Goal: Information Seeking & Learning: Learn about a topic

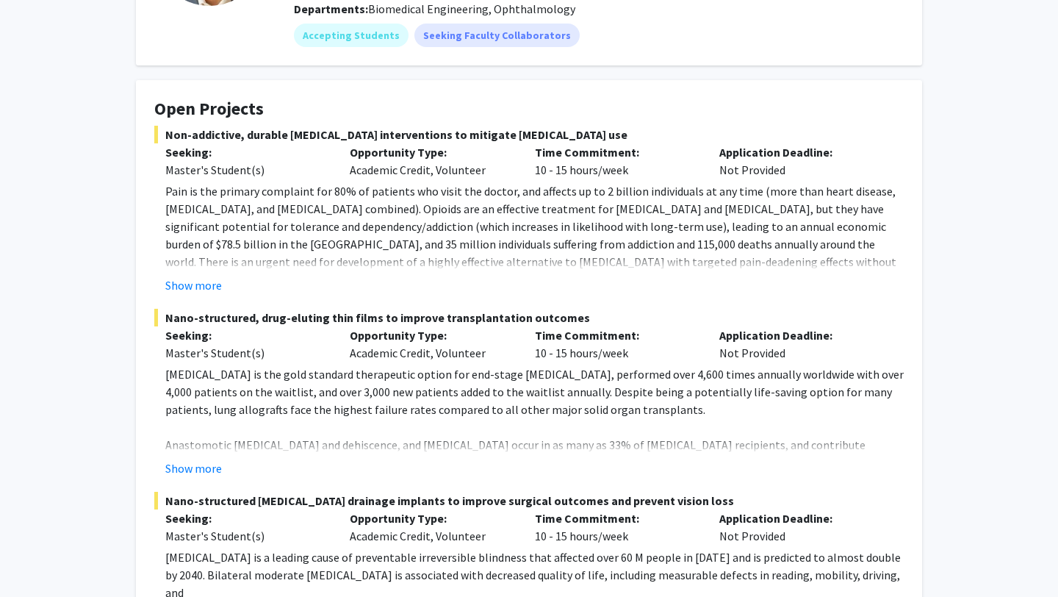
scroll to position [187, 0]
click at [206, 463] on button "Show more" at bounding box center [193, 468] width 57 height 18
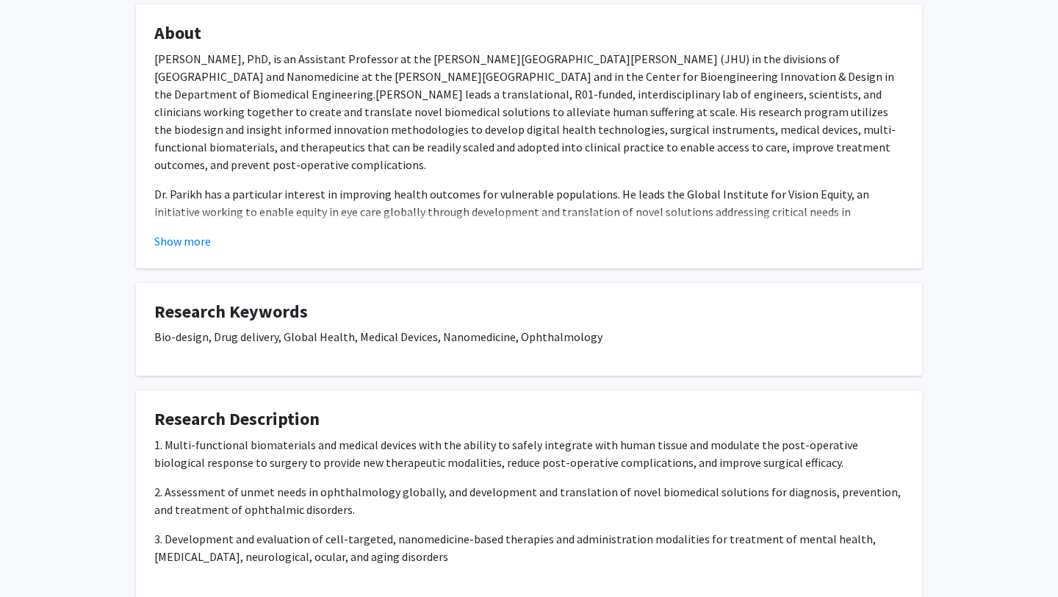
scroll to position [0, 0]
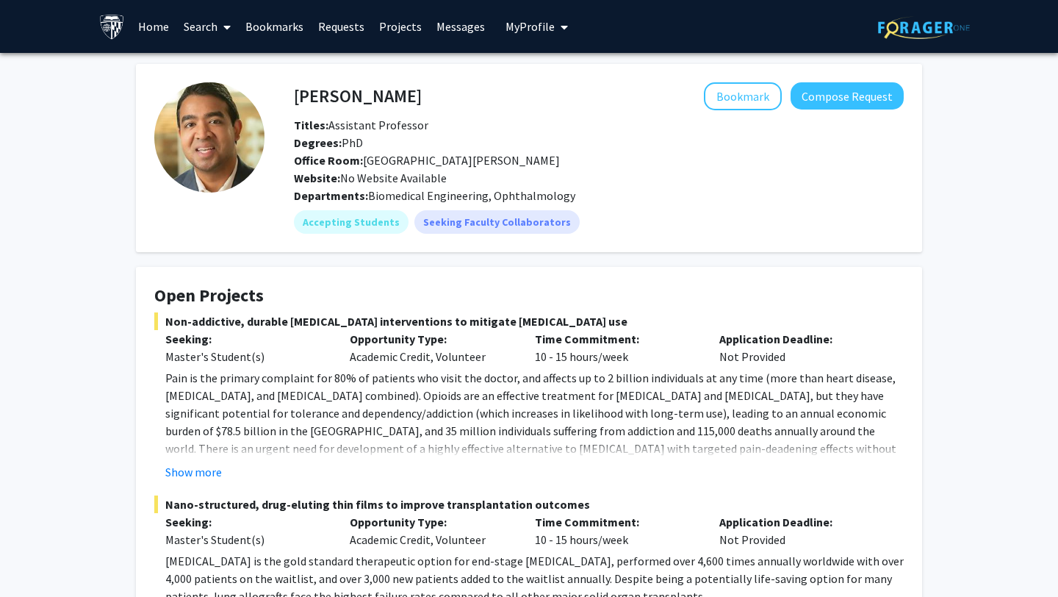
click at [384, 21] on link "Projects" at bounding box center [400, 26] width 57 height 51
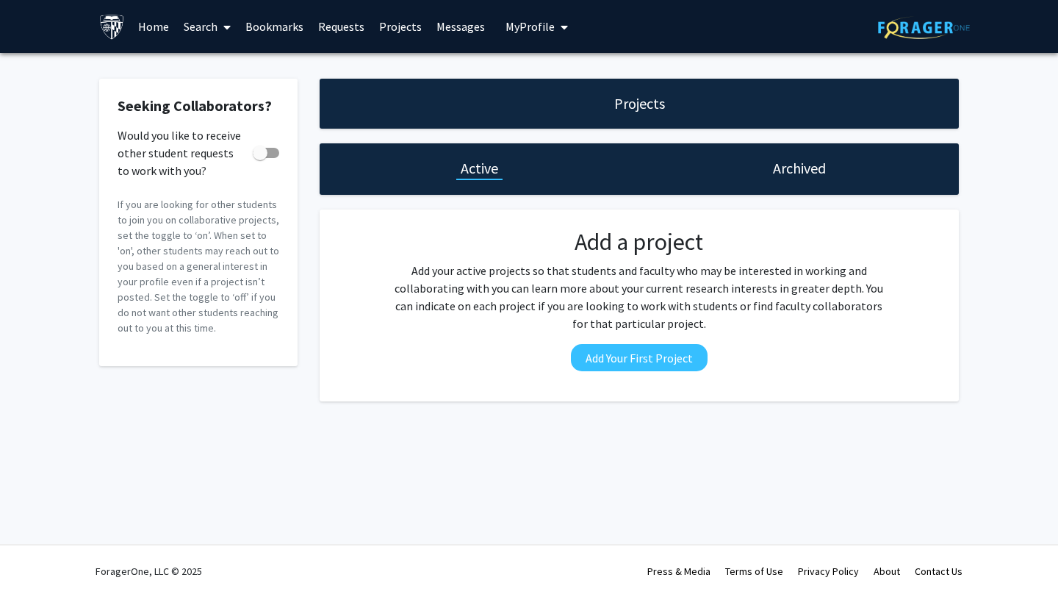
click at [207, 15] on link "Search" at bounding box center [207, 26] width 62 height 51
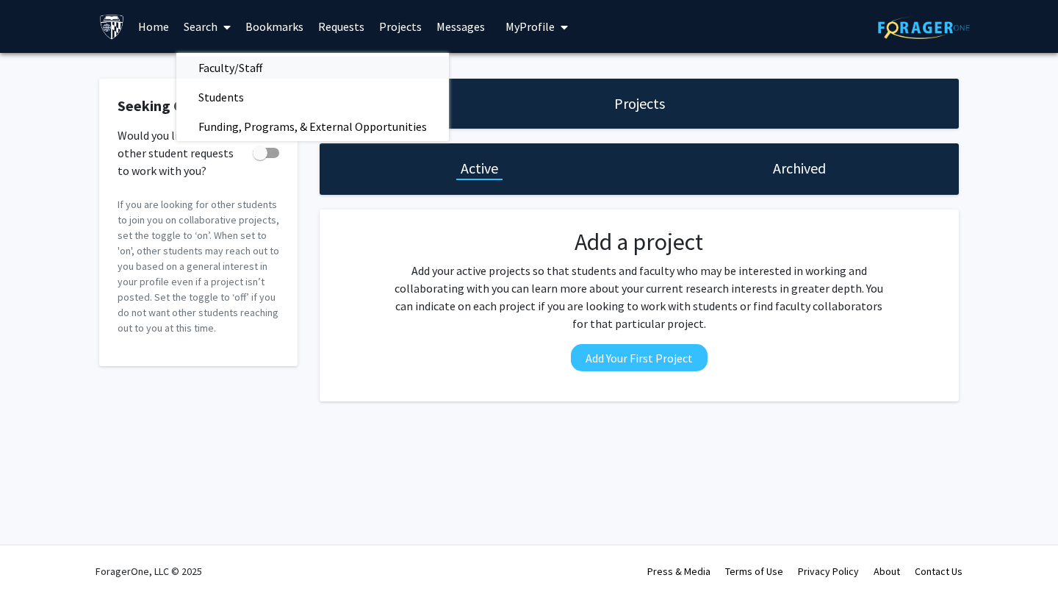
click at [235, 71] on span "Faculty/Staff" at bounding box center [230, 67] width 108 height 29
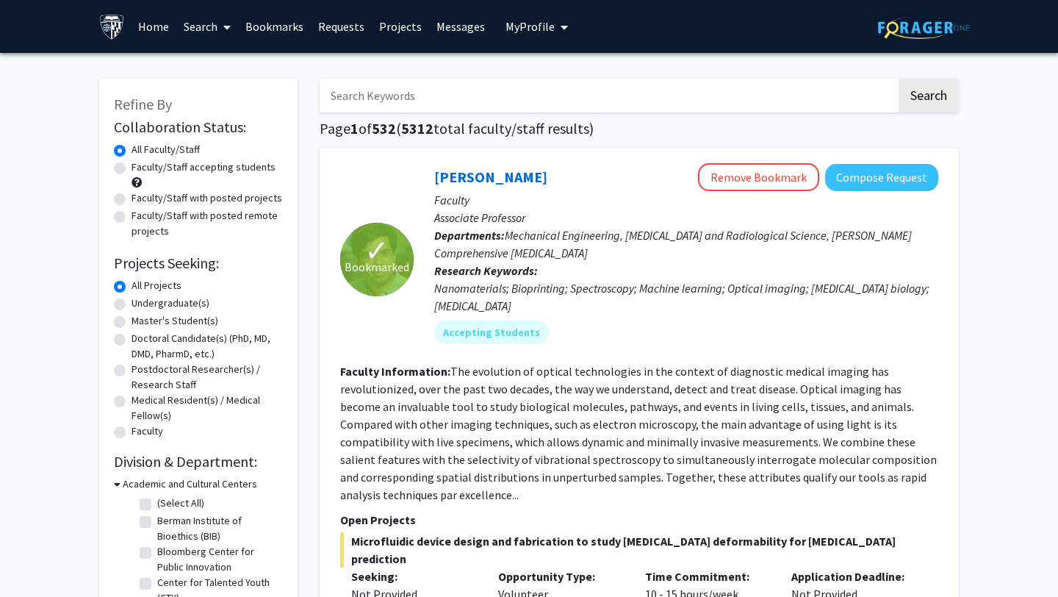
click at [132, 302] on label "Undergraduate(s)" at bounding box center [171, 302] width 78 height 15
click at [132, 302] on input "Undergraduate(s)" at bounding box center [137, 300] width 10 height 10
radio input "true"
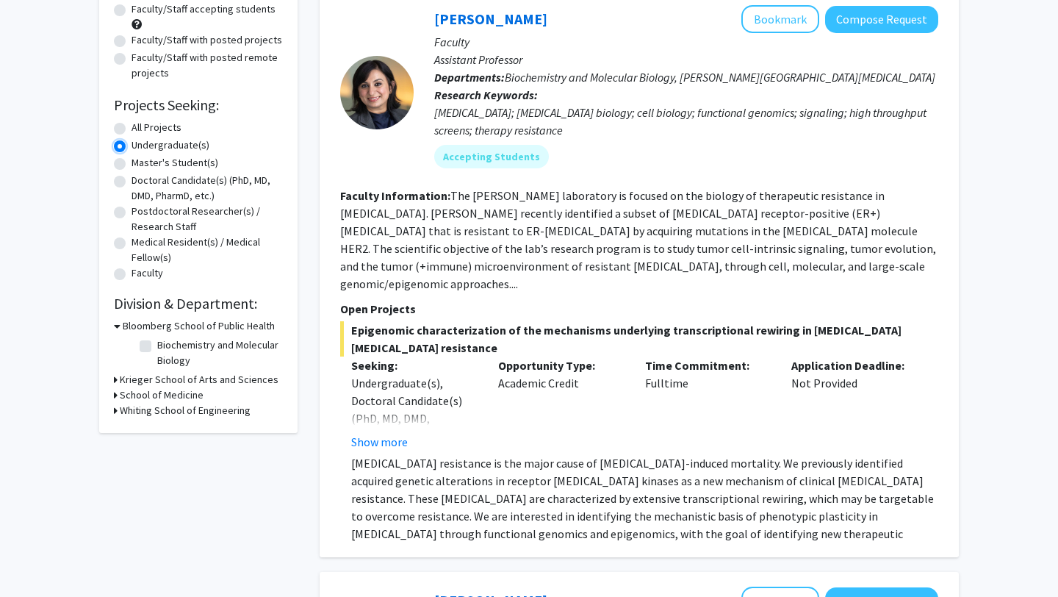
scroll to position [159, 0]
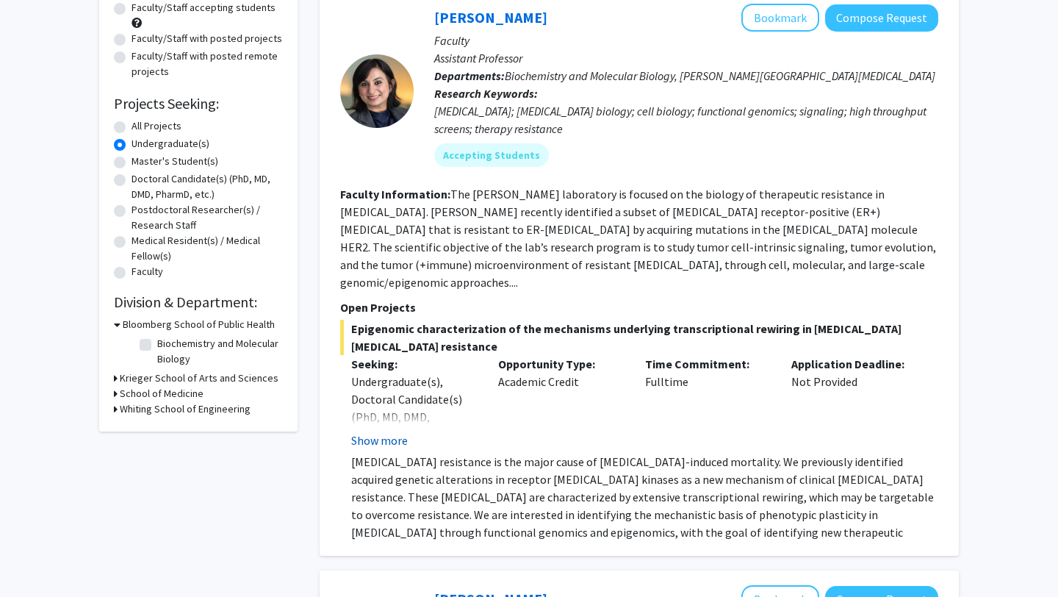
click at [392, 431] on button "Show more" at bounding box center [379, 440] width 57 height 18
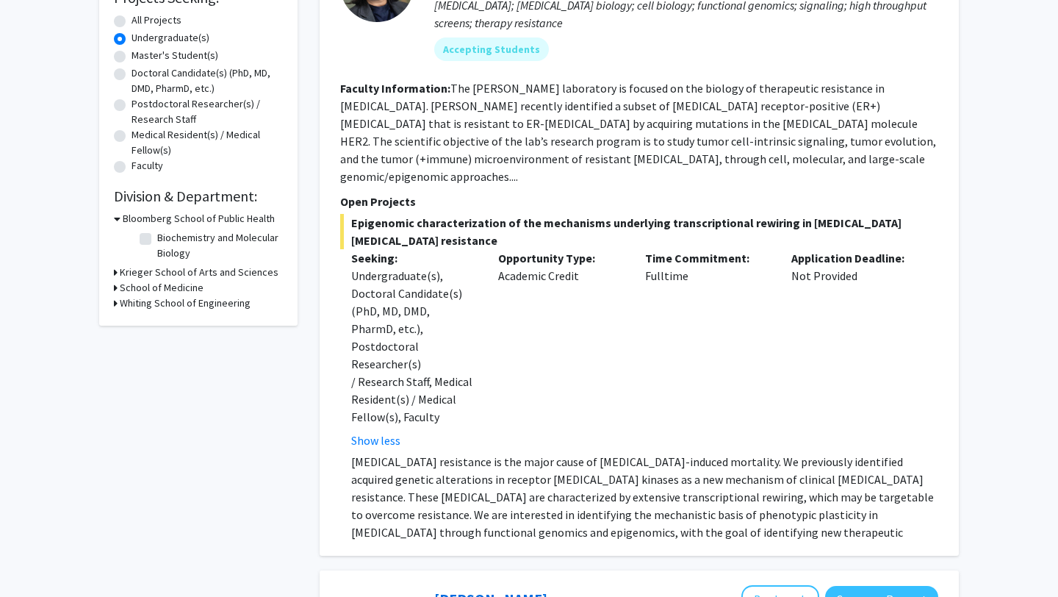
scroll to position [267, 0]
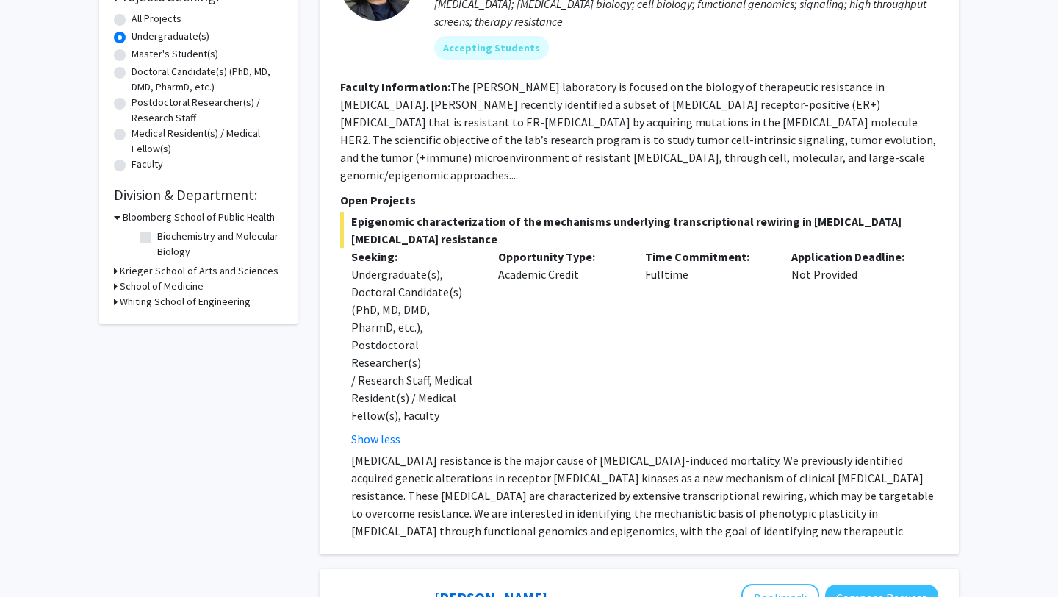
drag, startPoint x: 410, startPoint y: 430, endPoint x: 539, endPoint y: 440, distance: 129.7
click at [539, 451] on p "[MEDICAL_DATA] resistance is the major cause of [MEDICAL_DATA]-induced mortalit…" at bounding box center [644, 504] width 587 height 106
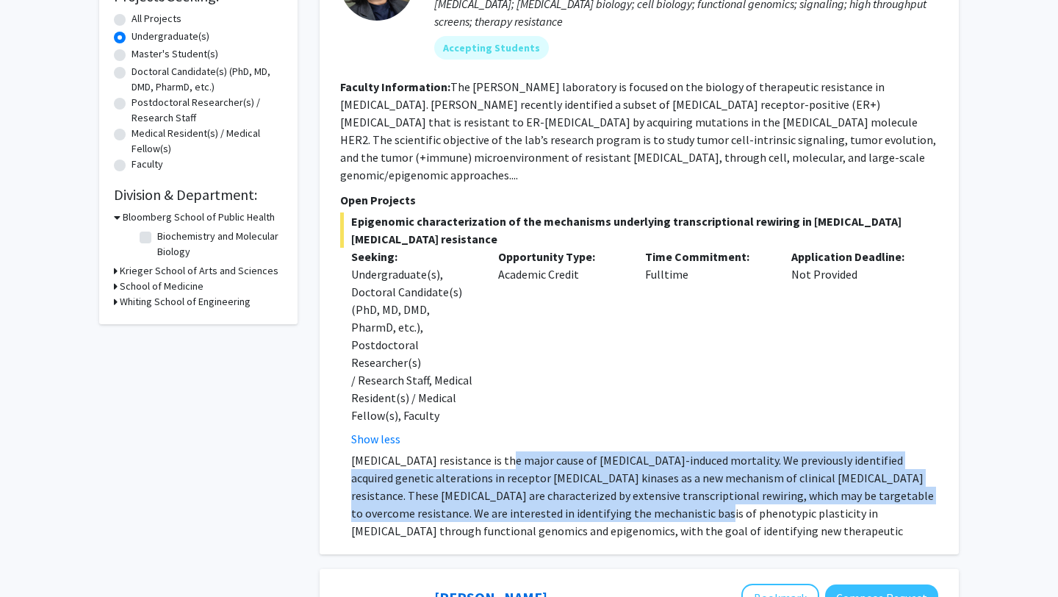
drag, startPoint x: 506, startPoint y: 428, endPoint x: 631, endPoint y: 477, distance: 135.0
click at [631, 477] on p "[MEDICAL_DATA] resistance is the major cause of [MEDICAL_DATA]-induced mortalit…" at bounding box center [644, 504] width 587 height 106
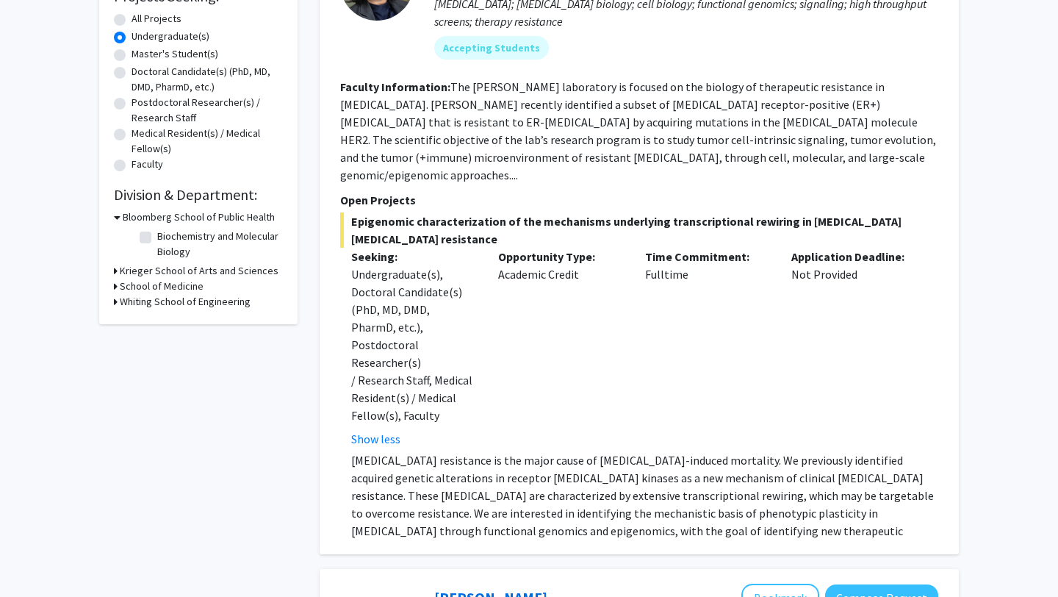
click at [662, 480] on p "[MEDICAL_DATA] resistance is the major cause of [MEDICAL_DATA]-induced mortalit…" at bounding box center [644, 504] width 587 height 106
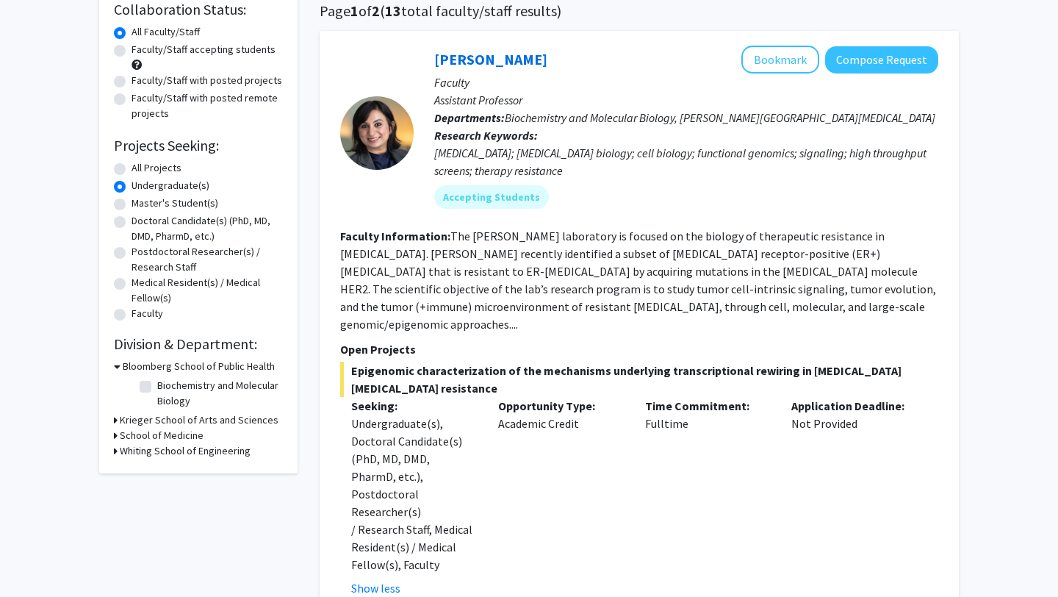
scroll to position [106, 0]
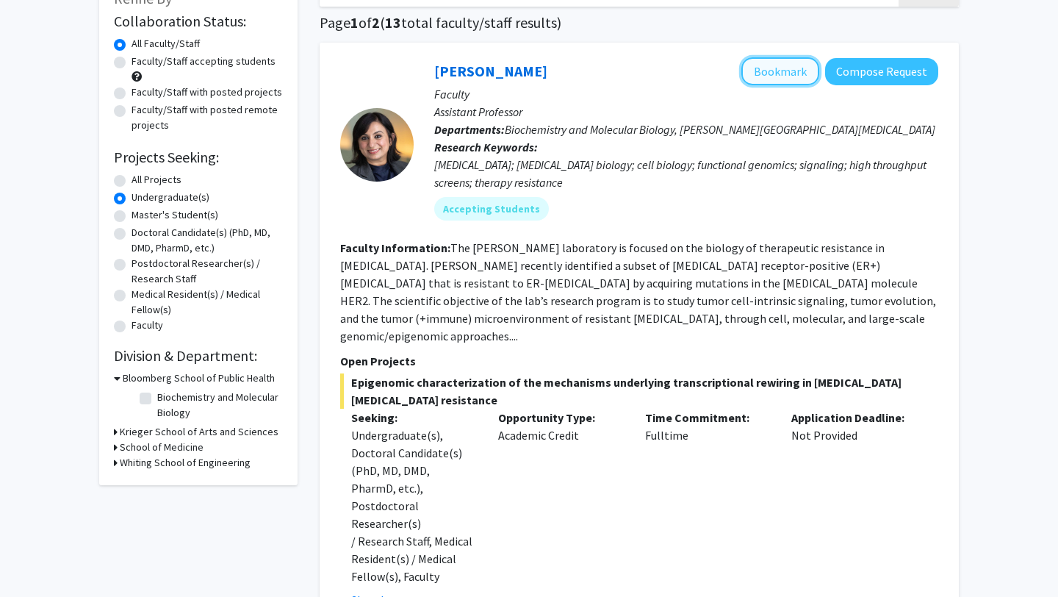
click at [778, 77] on button "Bookmark" at bounding box center [780, 71] width 78 height 28
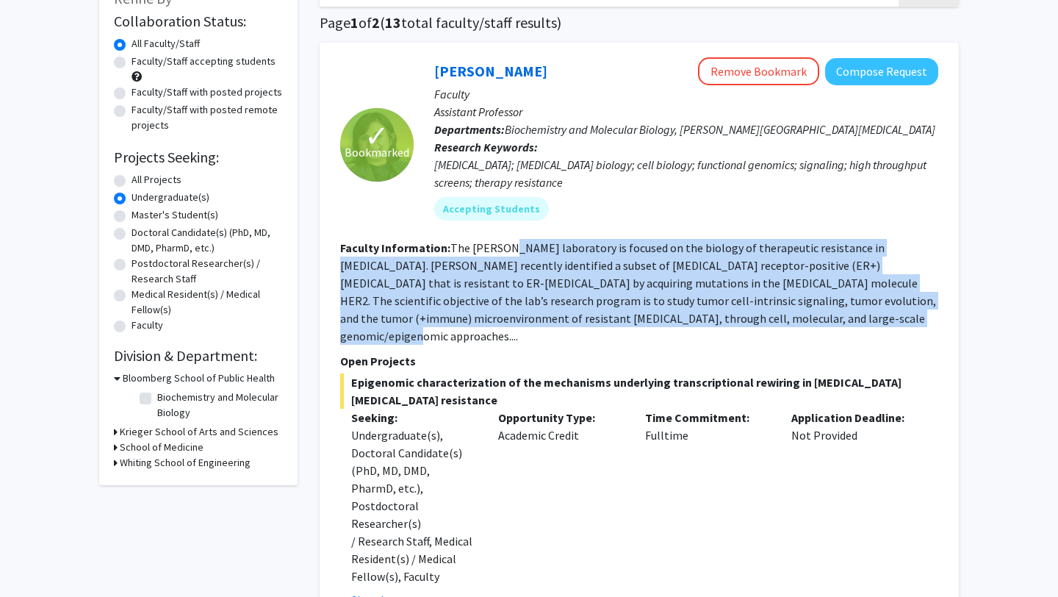
drag, startPoint x: 506, startPoint y: 254, endPoint x: 703, endPoint y: 320, distance: 207.1
click at [703, 320] on fg-read-more "The [PERSON_NAME] laboratory is focused on the biology of therapeutic resistanc…" at bounding box center [638, 291] width 596 height 103
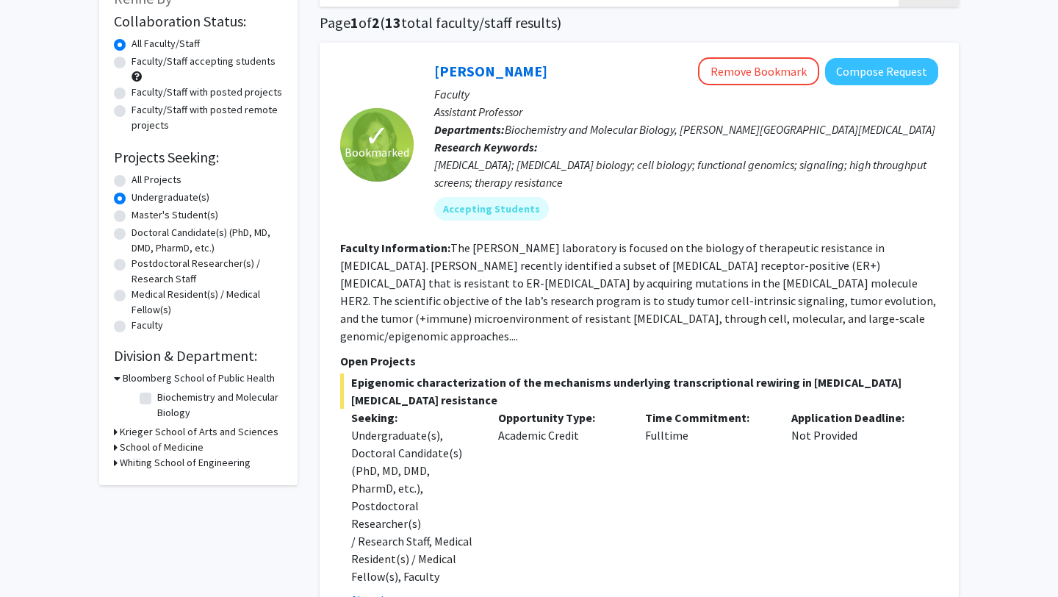
click at [730, 329] on fg-search-faculty "✓ Bookmarked [PERSON_NAME] Remove Bookmark Compose Request Faculty Assistant Pr…" at bounding box center [639, 378] width 598 height 643
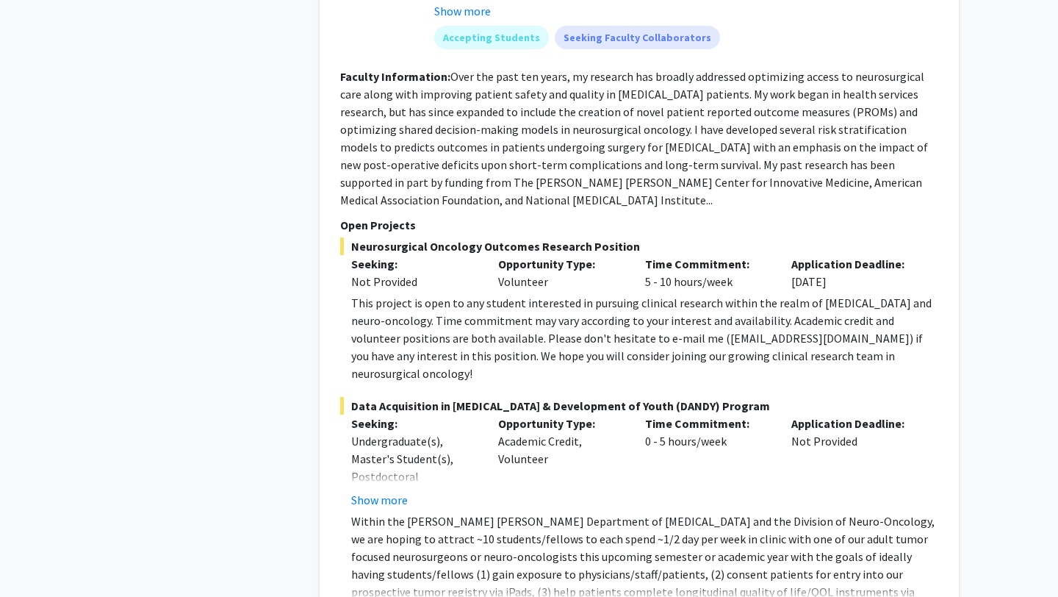
scroll to position [1024, 0]
click at [383, 490] on button "Show more" at bounding box center [379, 499] width 57 height 18
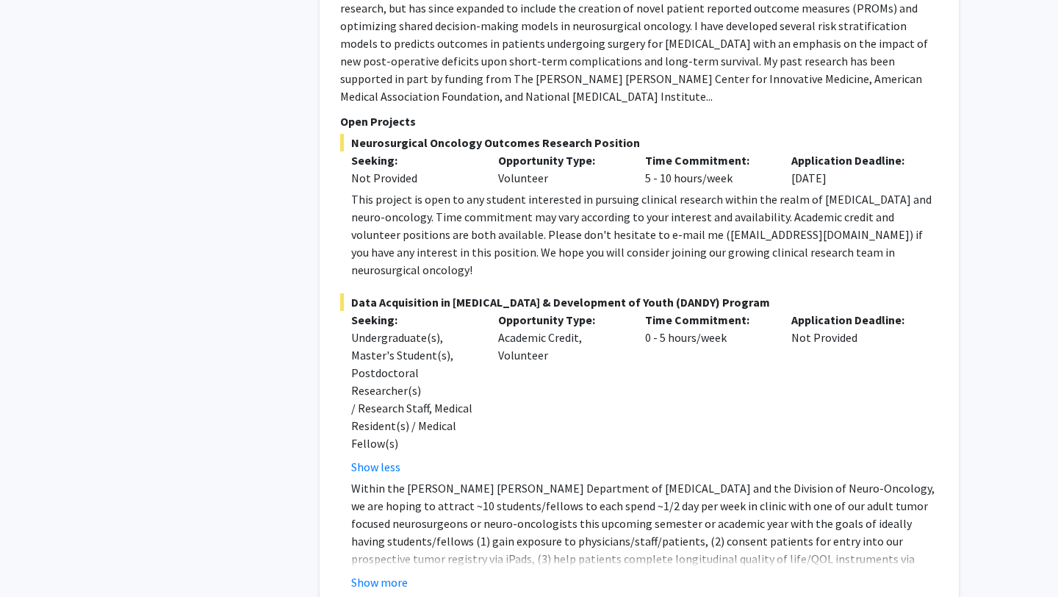
scroll to position [1140, 0]
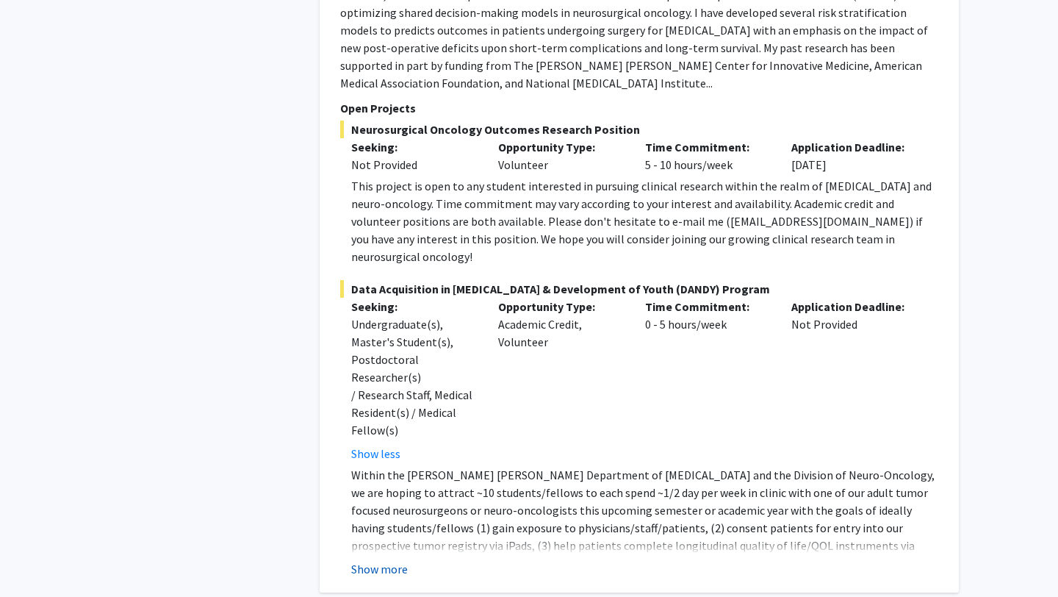
click at [389, 560] on button "Show more" at bounding box center [379, 569] width 57 height 18
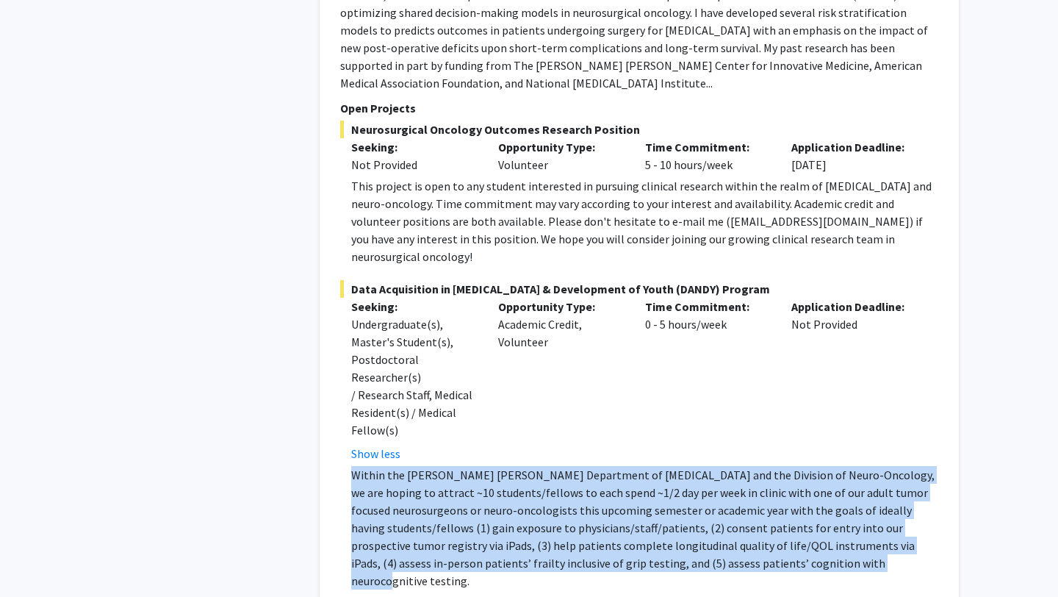
drag, startPoint x: 351, startPoint y: 387, endPoint x: 928, endPoint y: 474, distance: 583.5
click at [928, 474] on p "Within the [PERSON_NAME] [PERSON_NAME] Department of [MEDICAL_DATA] and the Div…" at bounding box center [644, 527] width 587 height 123
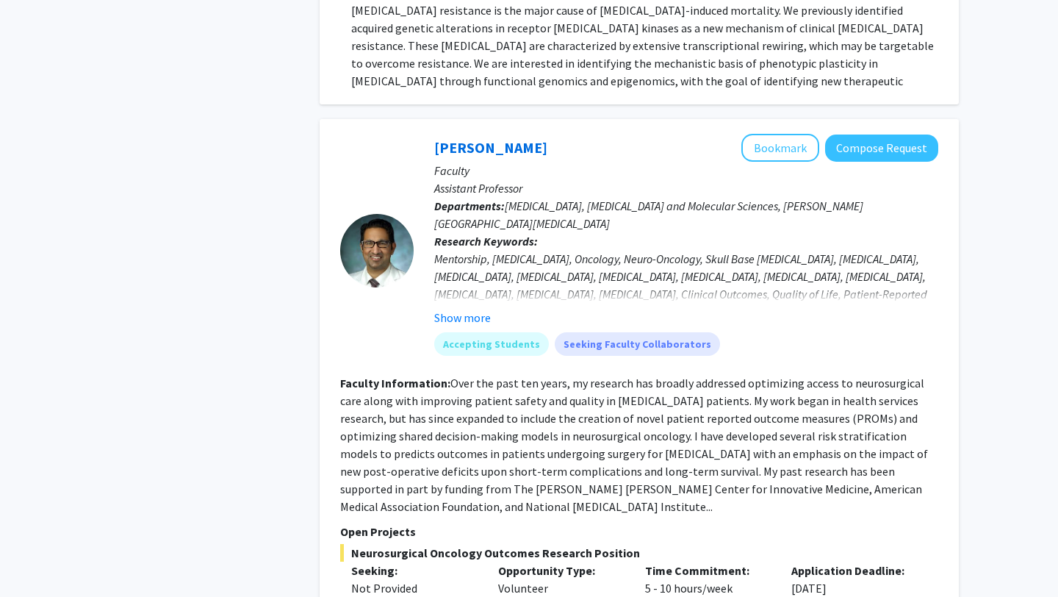
scroll to position [715, 0]
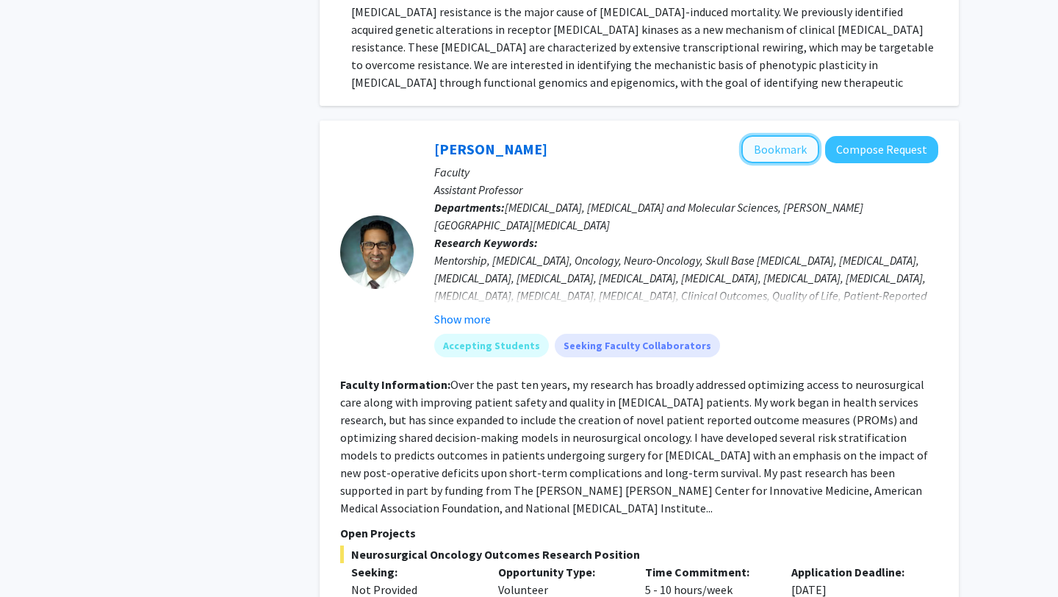
click at [783, 135] on button "Bookmark" at bounding box center [780, 149] width 78 height 28
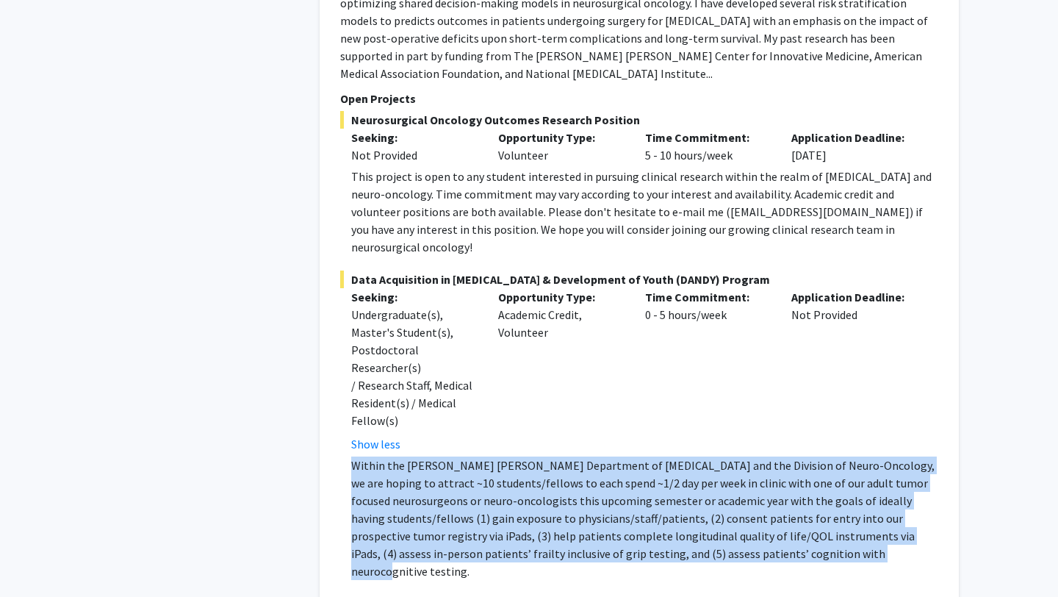
scroll to position [1154, 0]
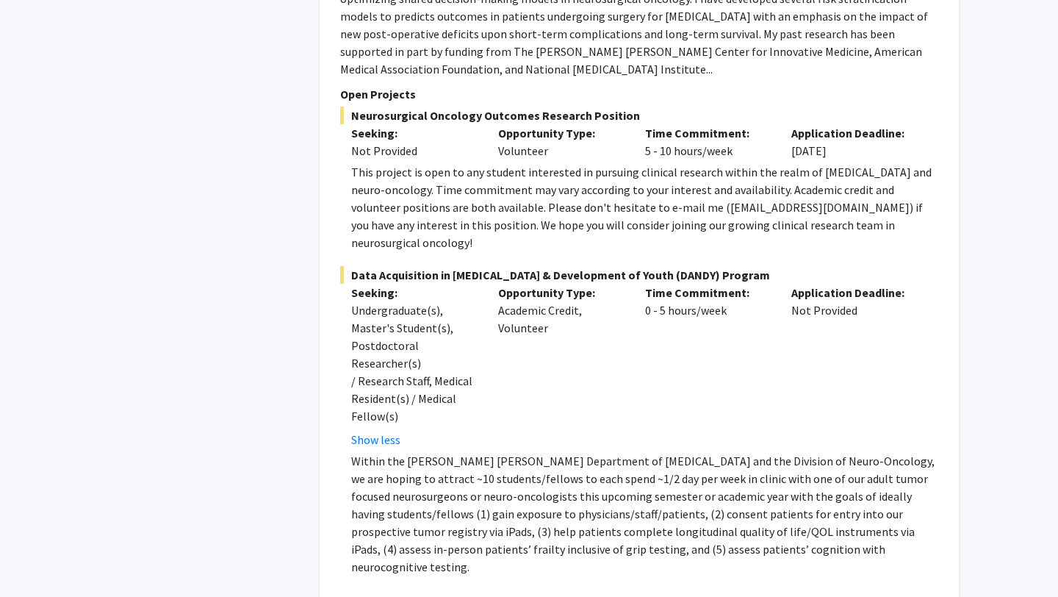
drag, startPoint x: 400, startPoint y: 506, endPoint x: 709, endPoint y: 528, distance: 310.2
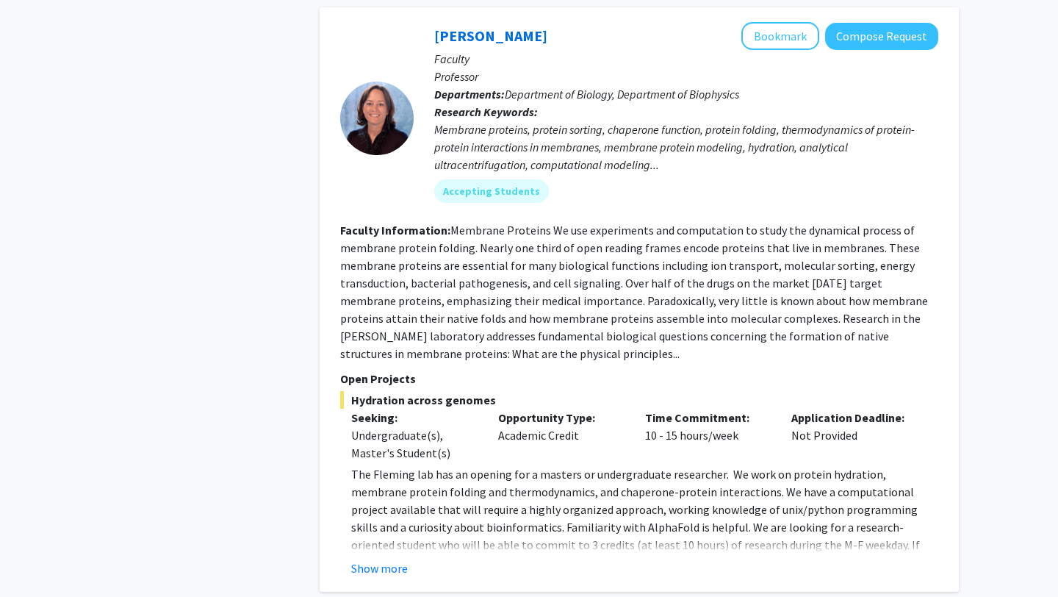
scroll to position [1917, 0]
click at [398, 558] on button "Show more" at bounding box center [379, 567] width 57 height 18
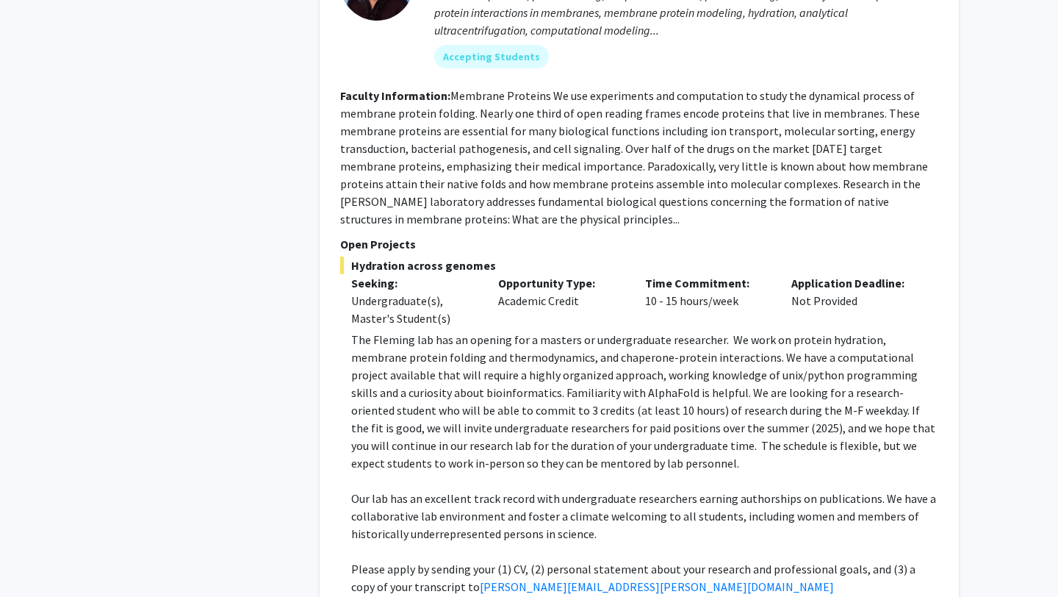
scroll to position [2055, 0]
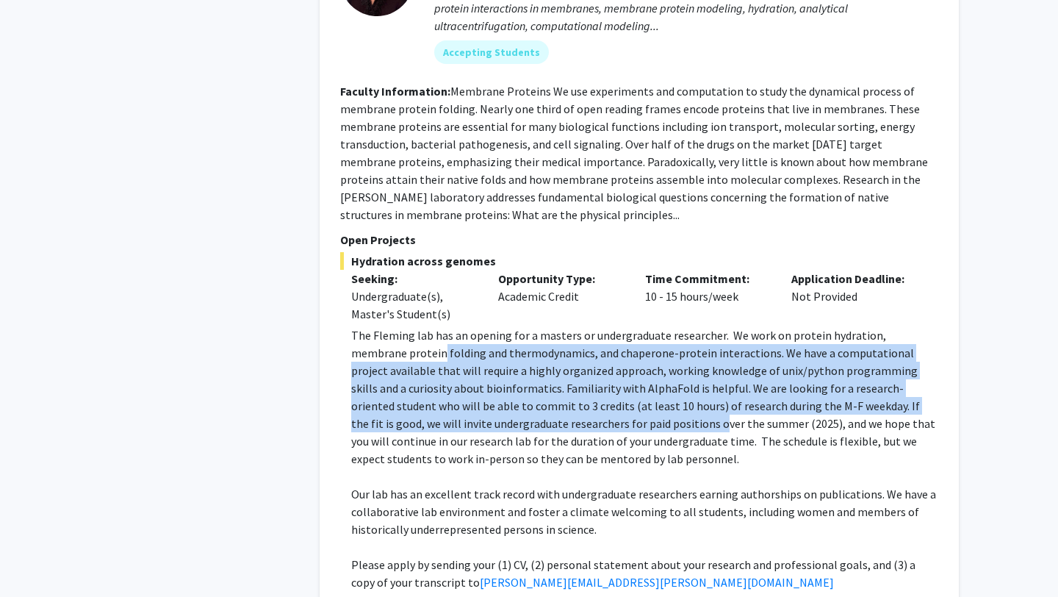
drag, startPoint x: 387, startPoint y: 245, endPoint x: 583, endPoint y: 312, distance: 206.4
click at [583, 326] on p "The Fleming lab has an opening for a masters or undergraduate researcher. We wo…" at bounding box center [644, 396] width 587 height 141
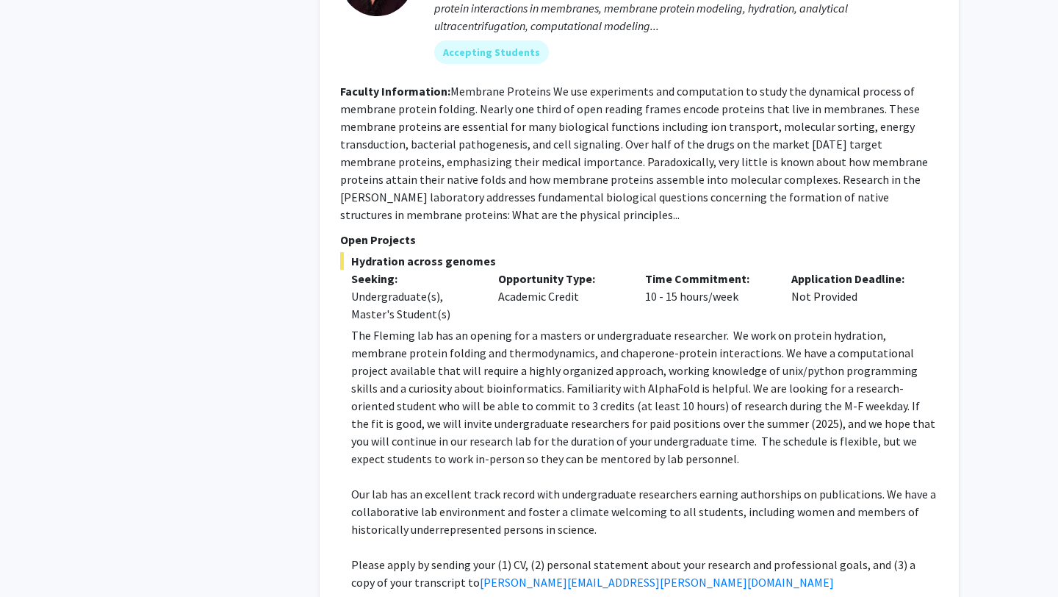
click at [603, 326] on p "The Fleming lab has an opening for a masters or undergraduate researcher. We wo…" at bounding box center [644, 396] width 587 height 141
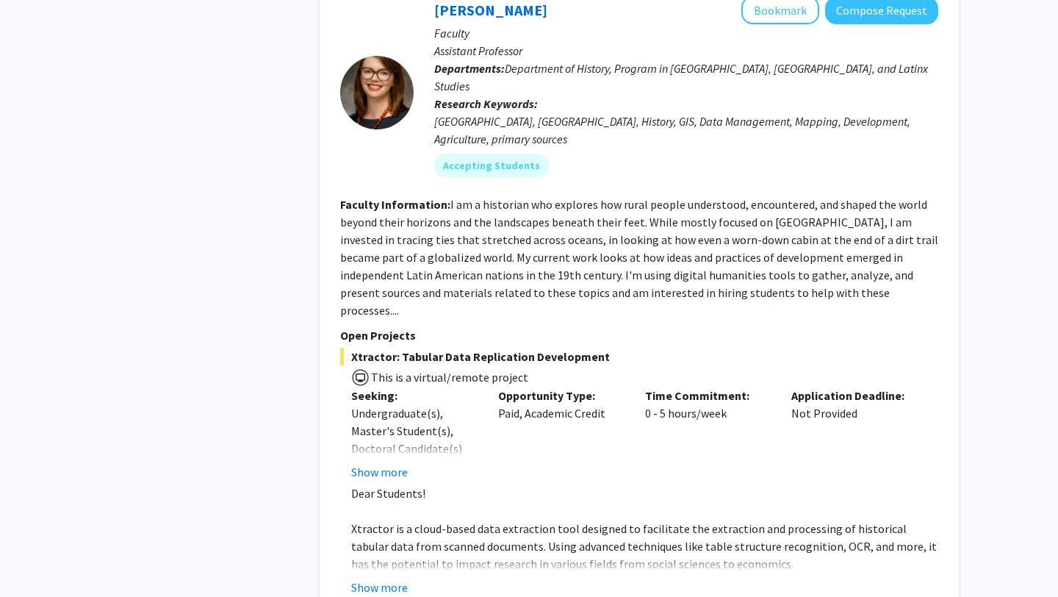
scroll to position [2718, 0]
click at [389, 578] on button "Show more" at bounding box center [379, 587] width 57 height 18
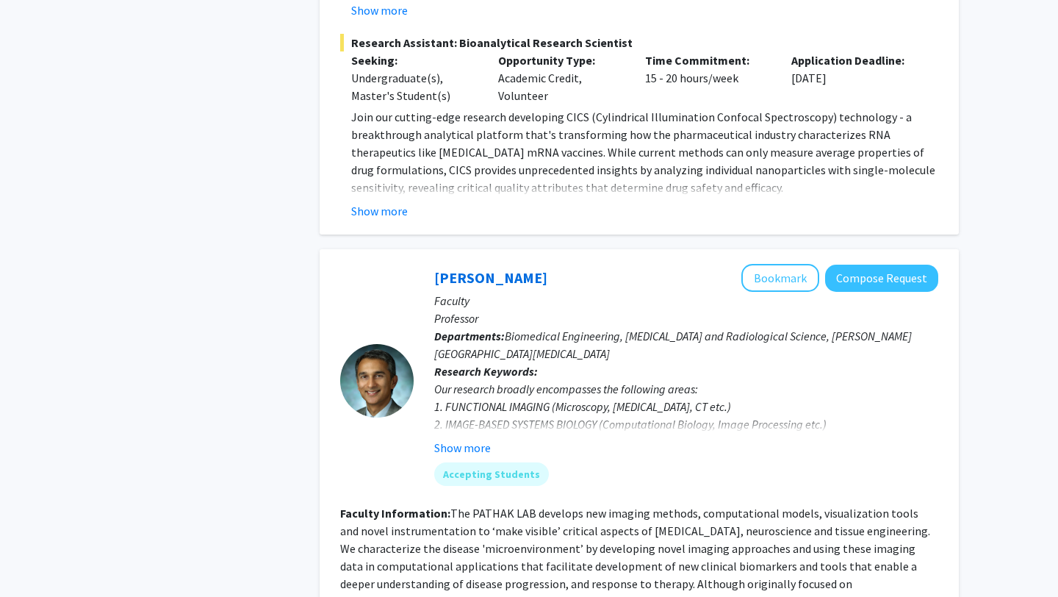
scroll to position [6959, 0]
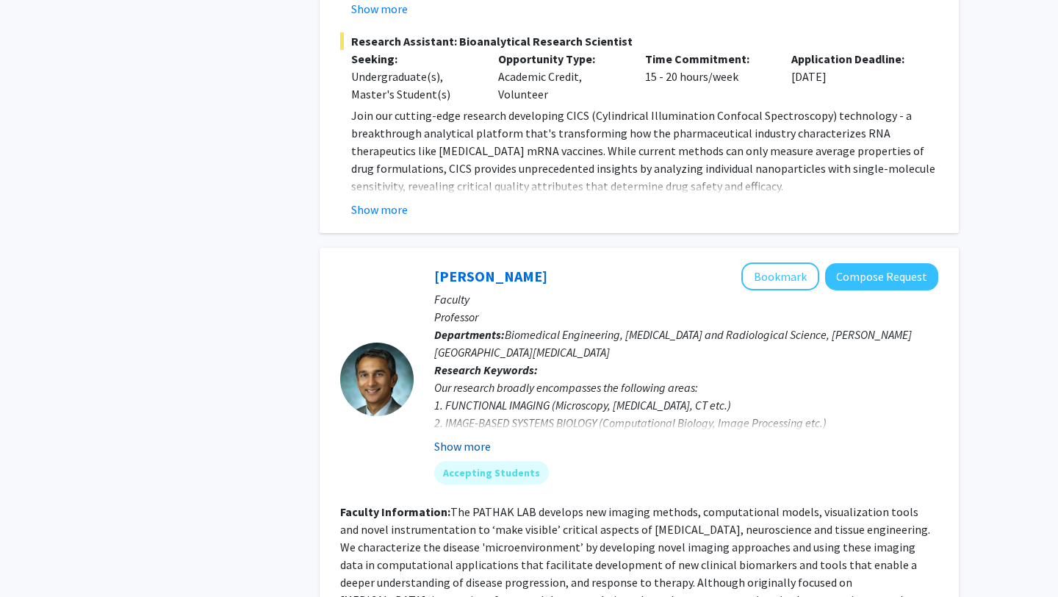
click at [459, 437] on button "Show more" at bounding box center [462, 446] width 57 height 18
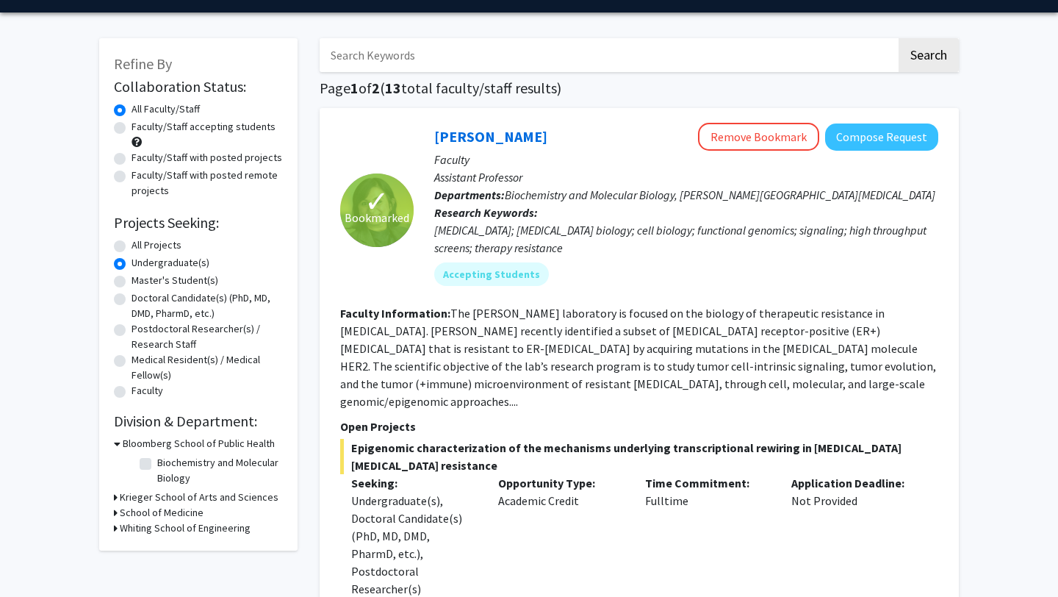
scroll to position [0, 0]
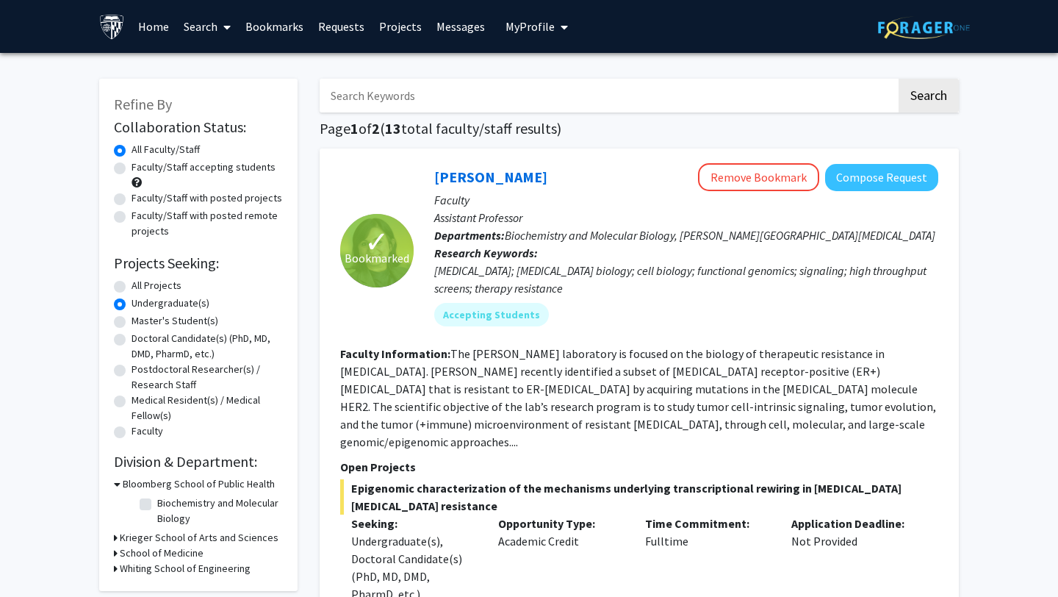
click at [272, 26] on link "Bookmarks" at bounding box center [274, 26] width 73 height 51
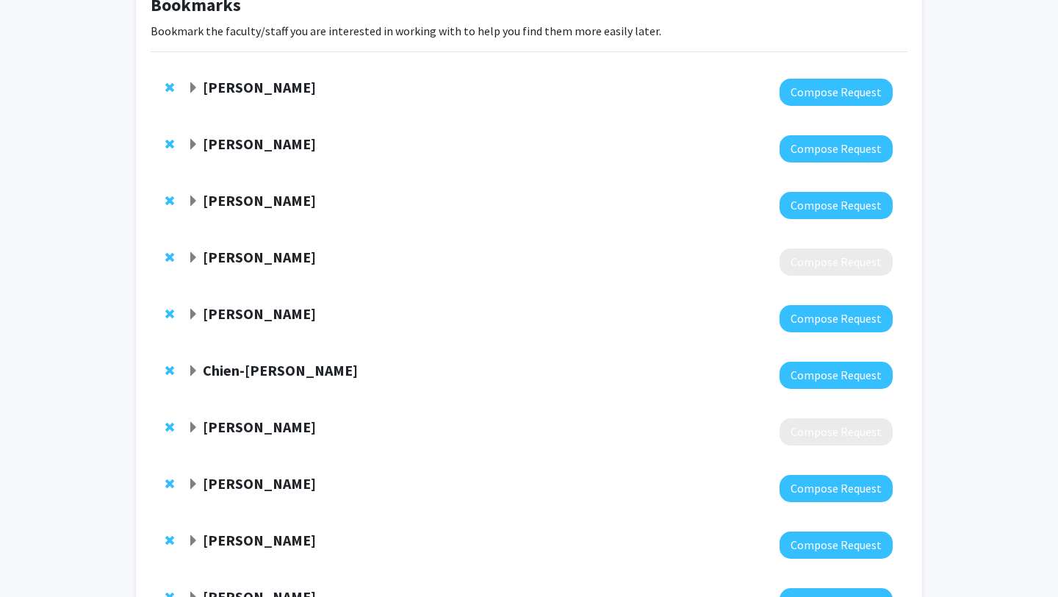
scroll to position [99, 0]
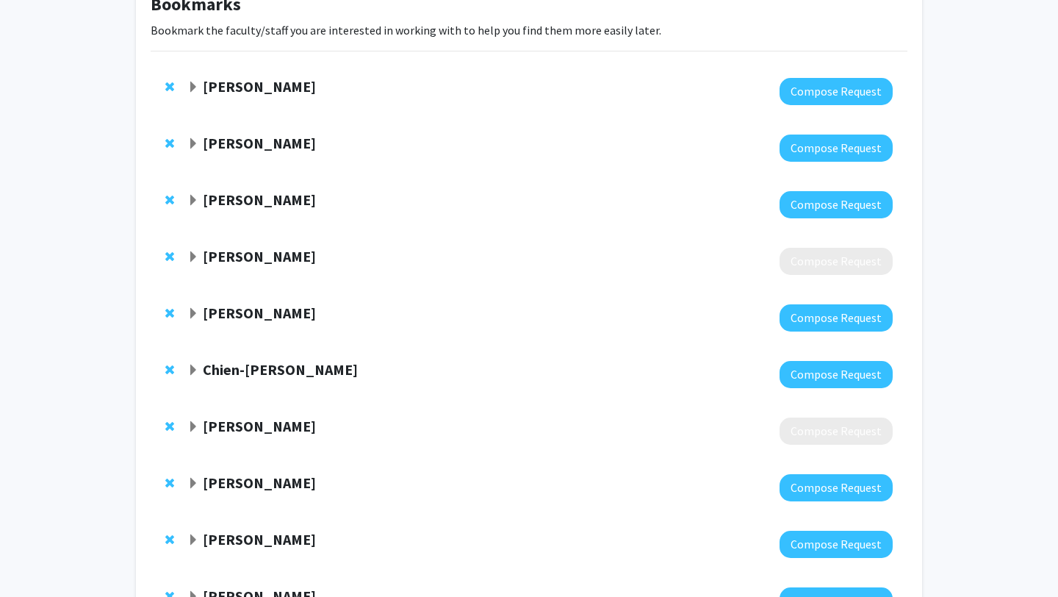
click at [190, 251] on span "Expand Florin Selaru Bookmark" at bounding box center [193, 257] width 12 height 12
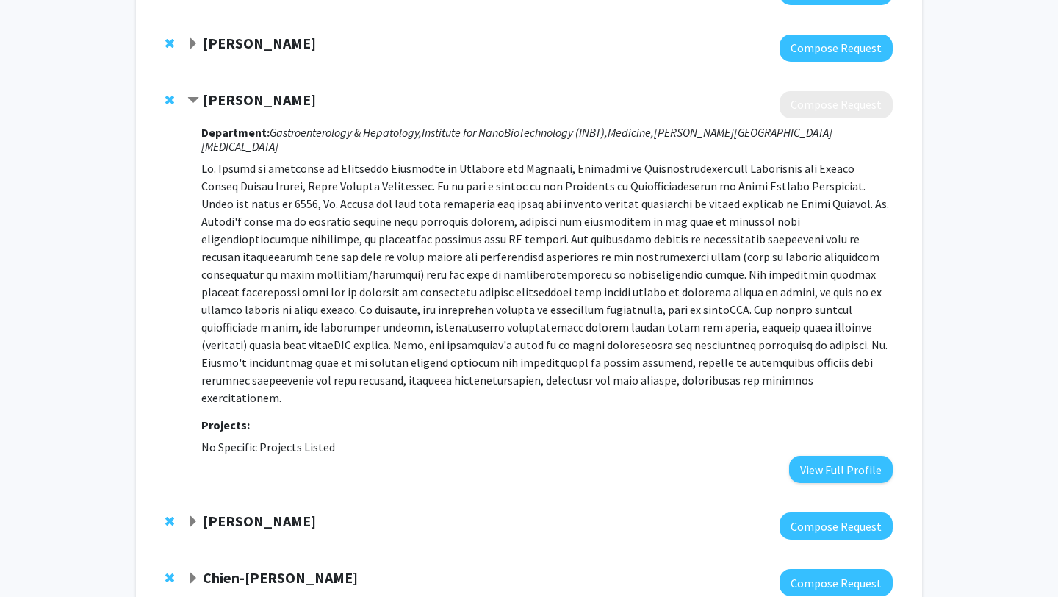
scroll to position [254, 0]
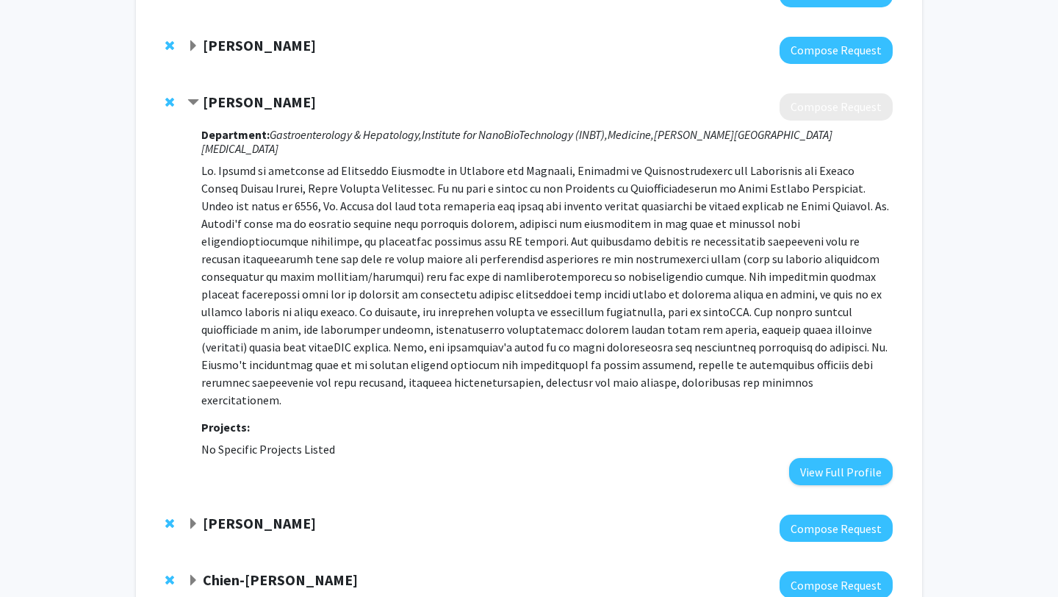
click at [230, 98] on strong "[PERSON_NAME]" at bounding box center [259, 102] width 113 height 18
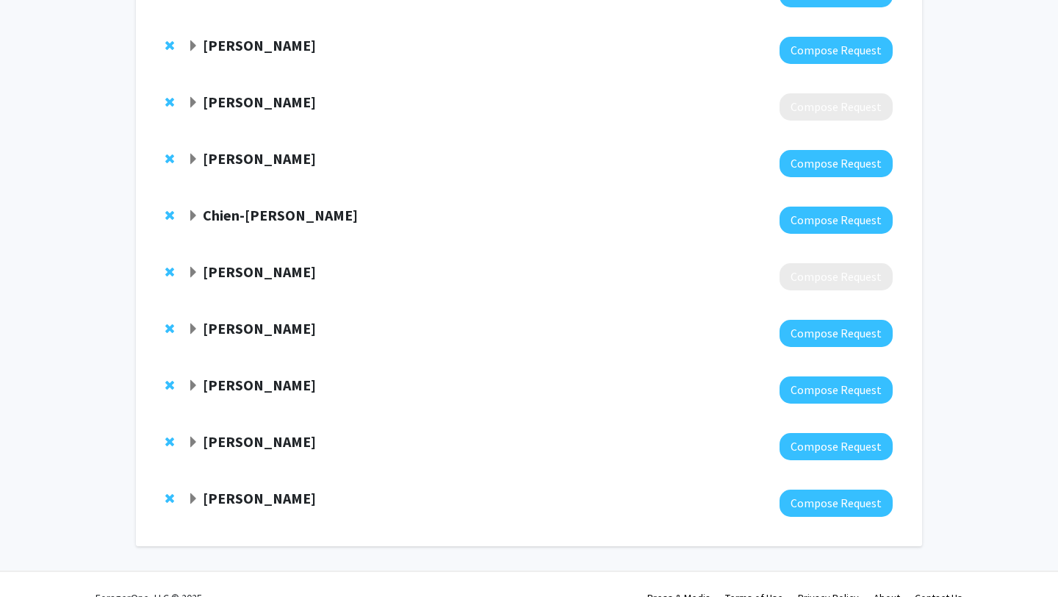
scroll to position [280, 0]
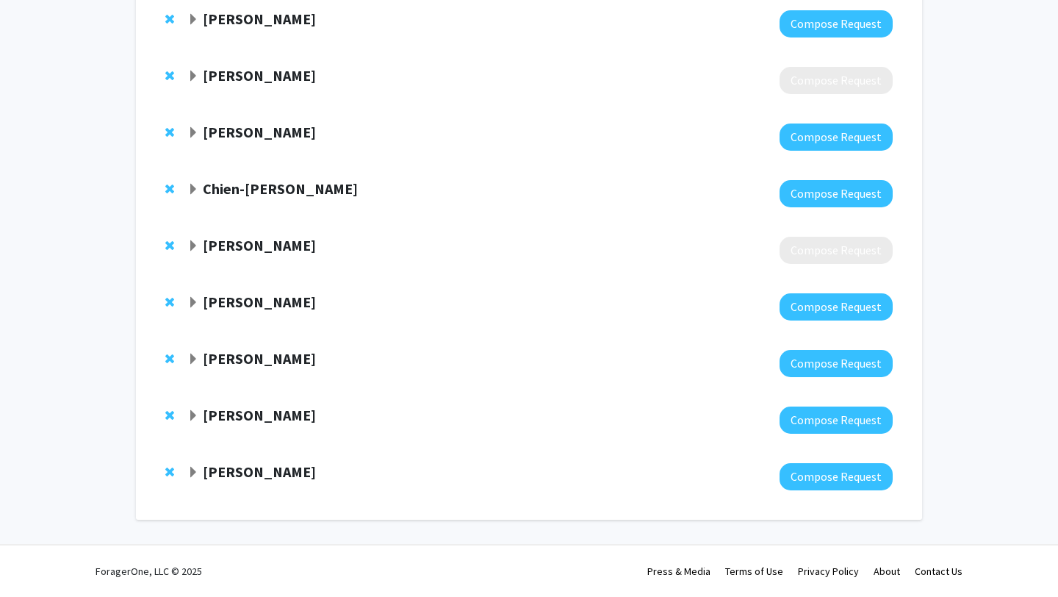
click at [214, 465] on strong "[PERSON_NAME]" at bounding box center [259, 471] width 113 height 18
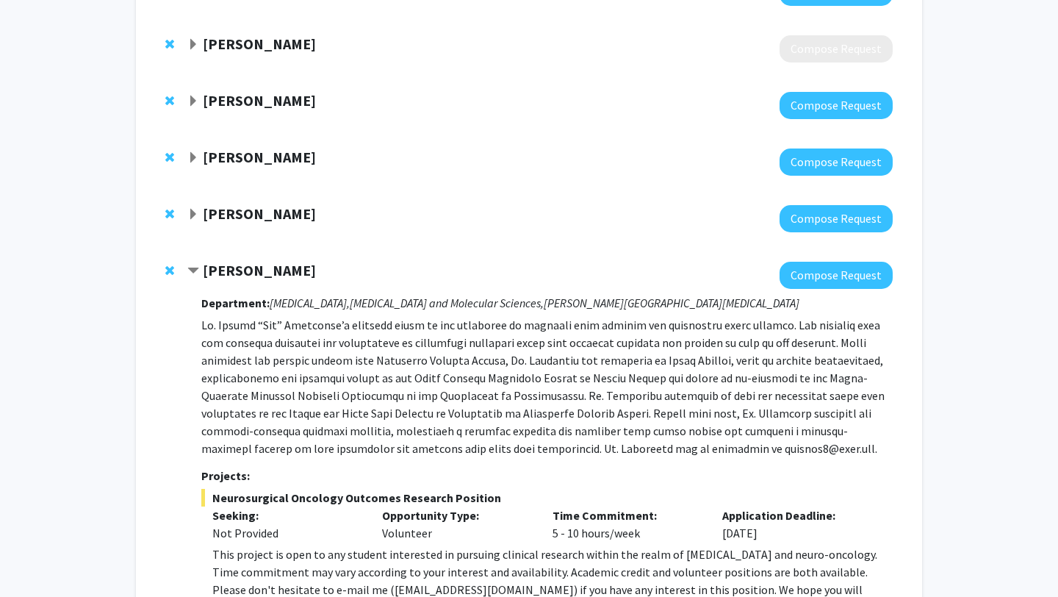
scroll to position [459, 0]
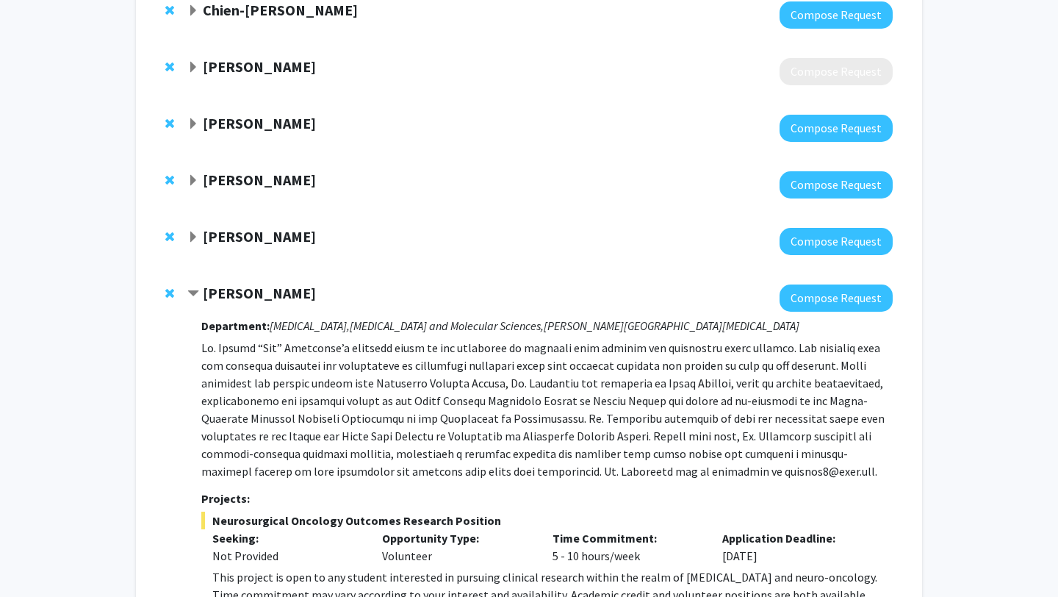
click at [198, 232] on div "[PERSON_NAME]" at bounding box center [345, 237] width 317 height 18
click at [190, 240] on span "Expand Utthara Nayar Bookmark" at bounding box center [193, 237] width 12 height 12
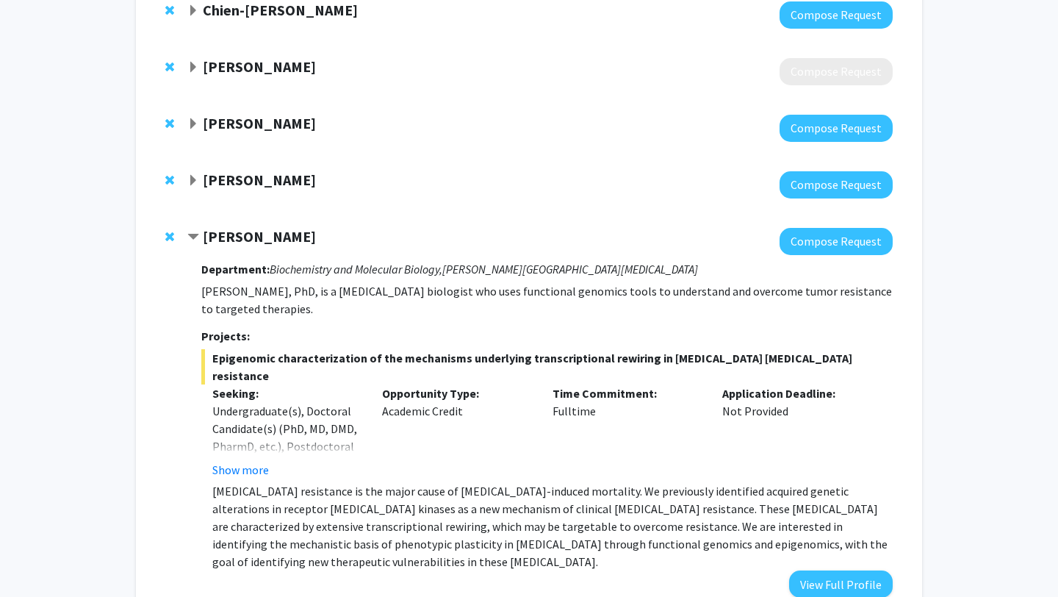
click at [190, 240] on span "Contract Utthara Nayar Bookmark" at bounding box center [193, 237] width 12 height 12
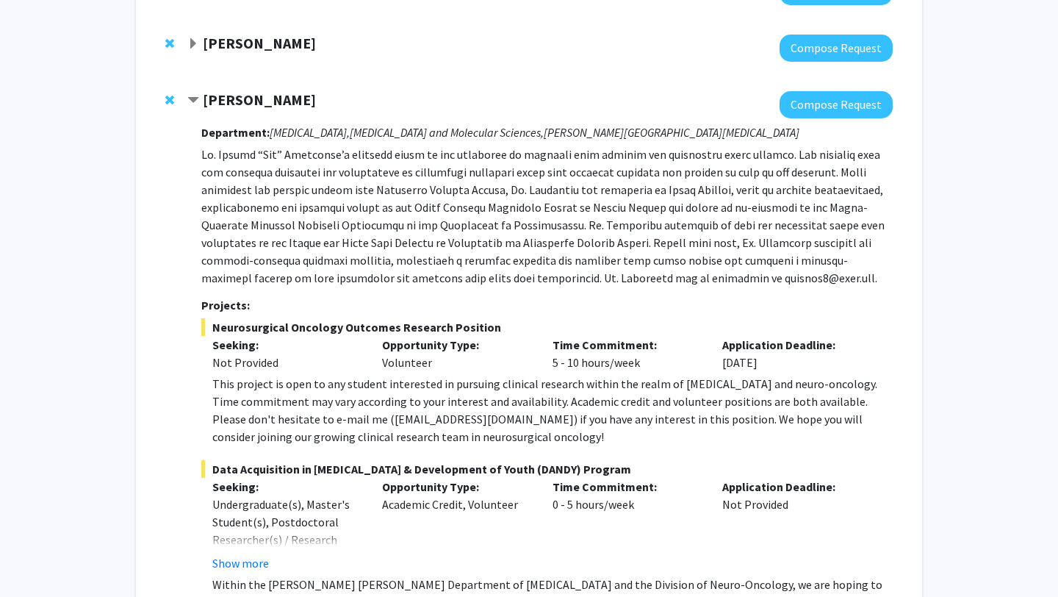
scroll to position [658, 0]
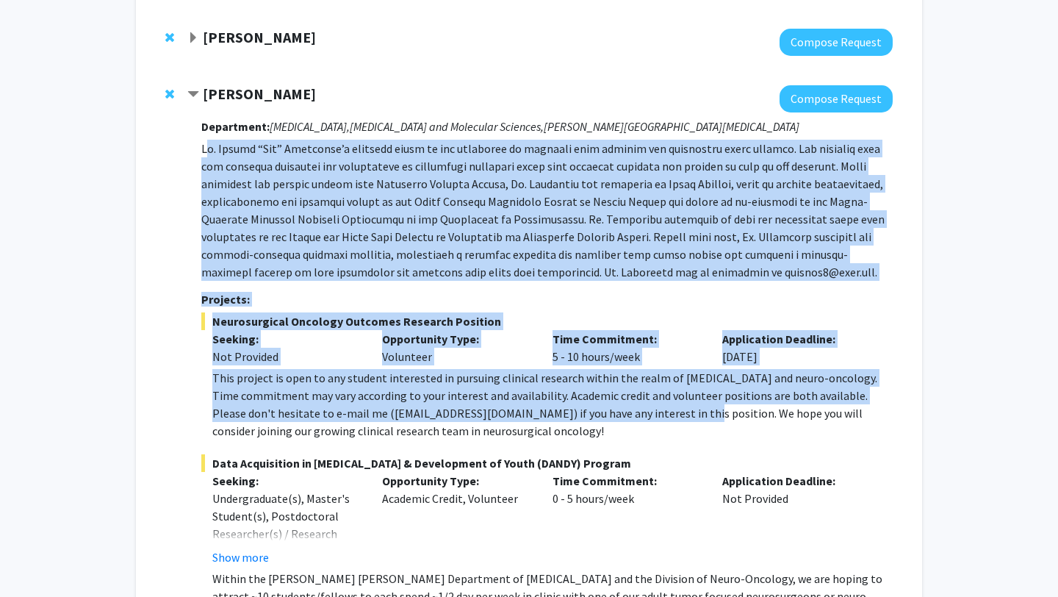
drag, startPoint x: 207, startPoint y: 152, endPoint x: 635, endPoint y: 412, distance: 500.2
click at [635, 412] on div "Department: [MEDICAL_DATA], [MEDICAL_DATA] and Molecular Sciences, [PERSON_NAME…" at bounding box center [547, 410] width 692 height 596
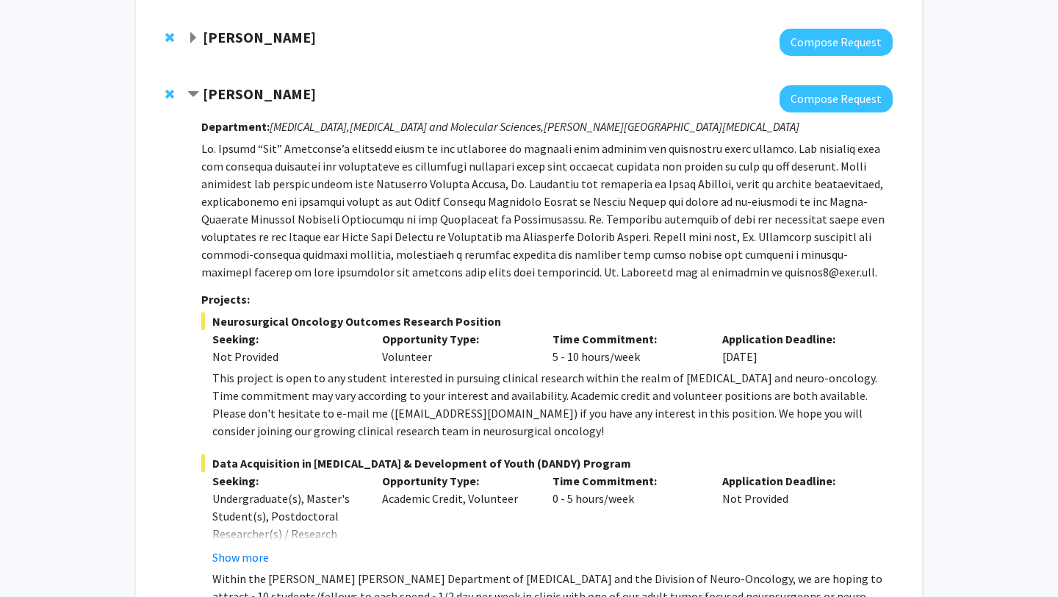
click at [664, 417] on div "This project is open to any student interested in pursuing clinical research wi…" at bounding box center [552, 404] width 680 height 71
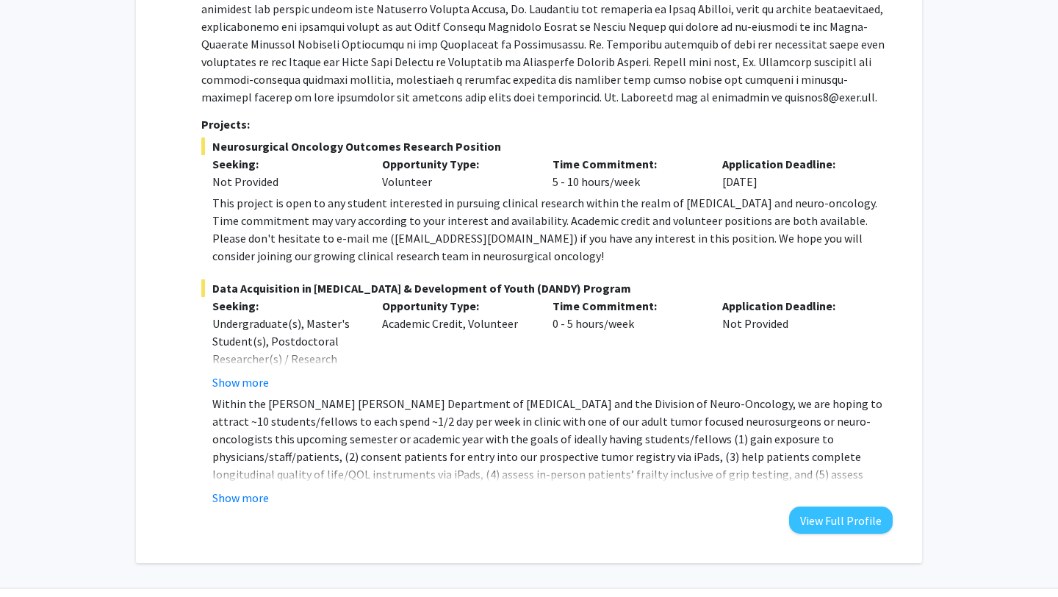
scroll to position [836, 0]
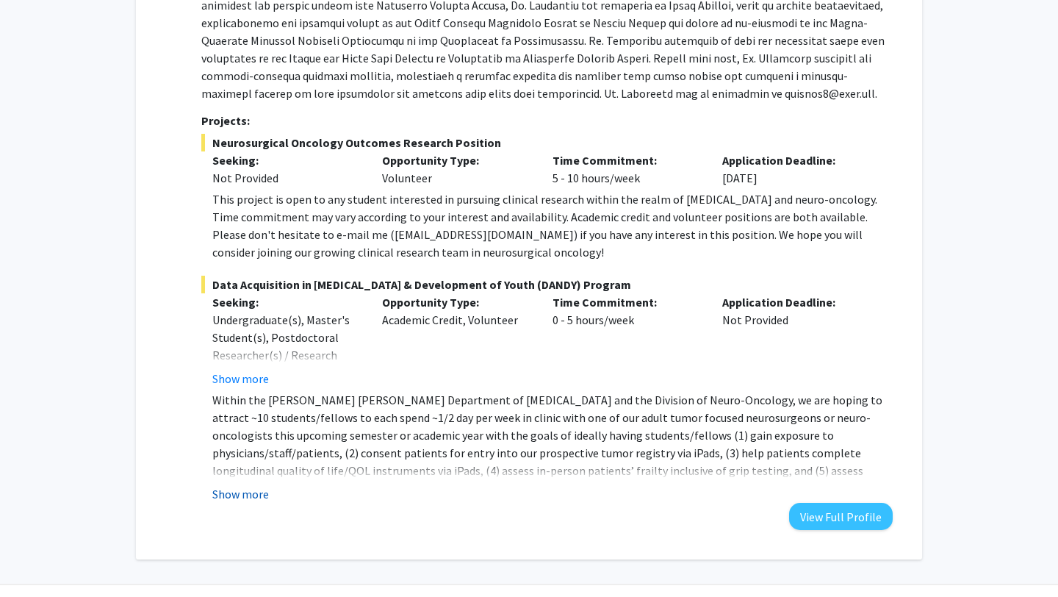
click at [253, 491] on button "Show more" at bounding box center [240, 494] width 57 height 18
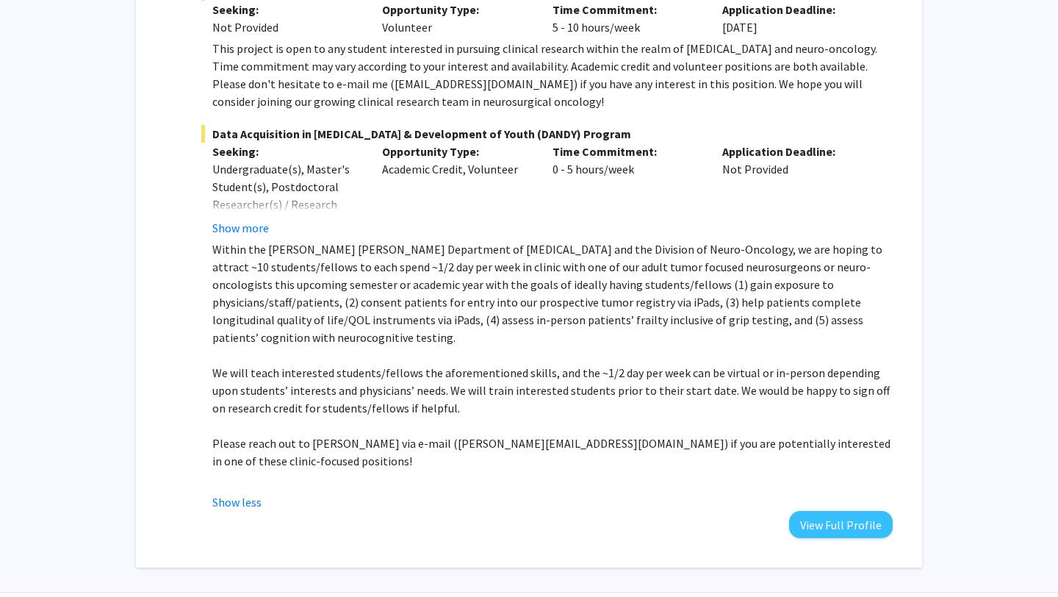
scroll to position [999, 0]
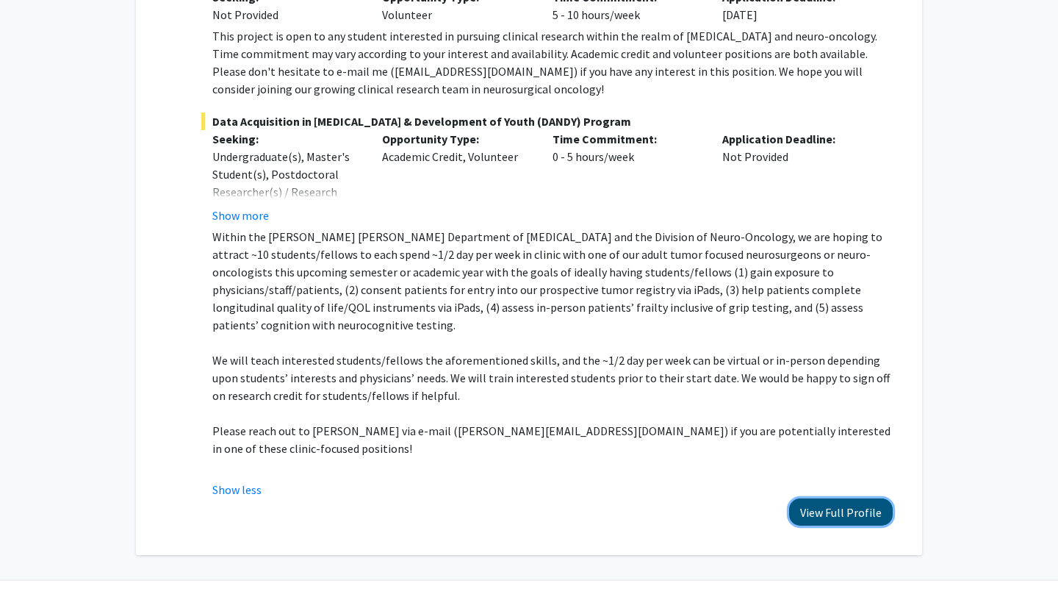
click at [834, 498] on button "View Full Profile" at bounding box center [841, 511] width 104 height 27
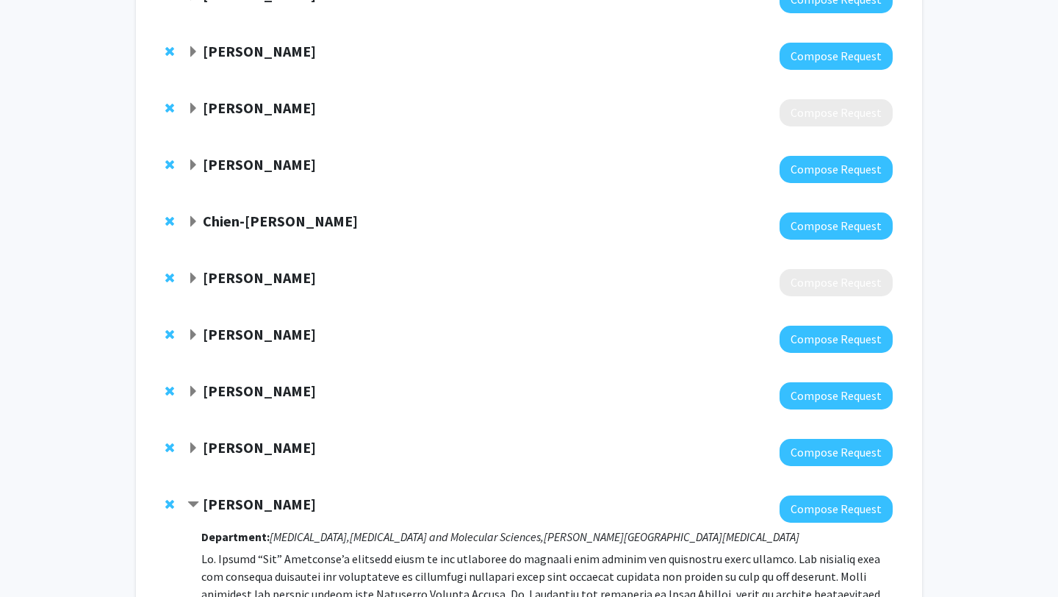
scroll to position [0, 0]
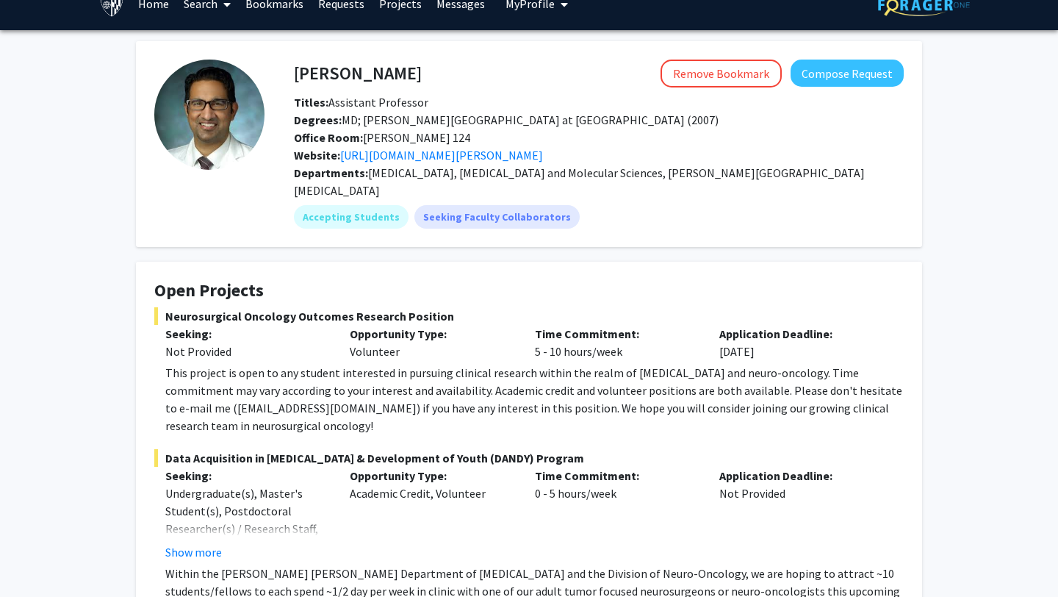
scroll to position [24, 0]
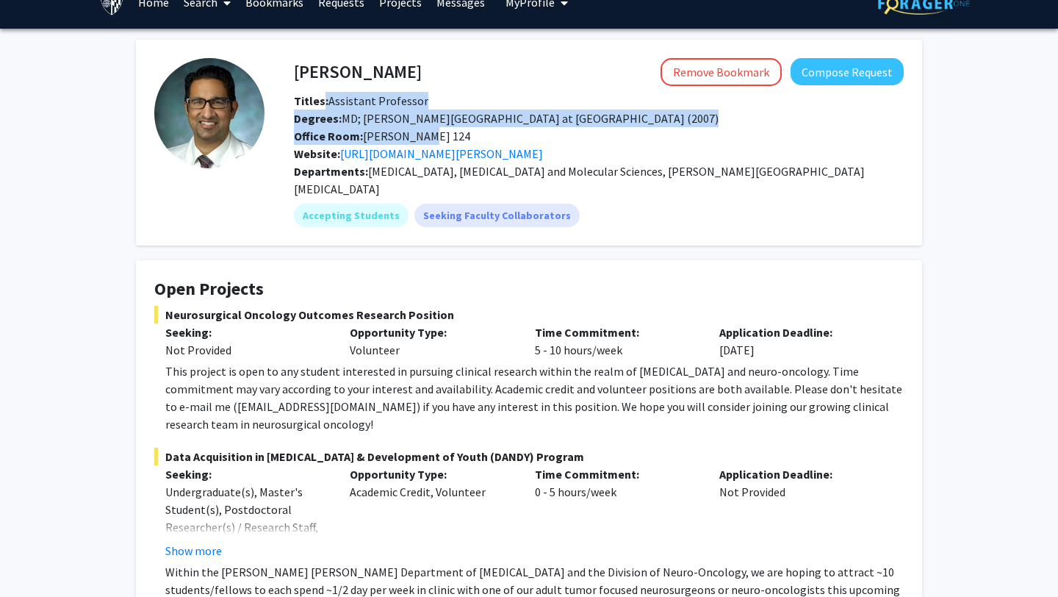
drag, startPoint x: 323, startPoint y: 107, endPoint x: 438, endPoint y: 131, distance: 117.9
click at [438, 131] on div "Titles: Assistant Professor Degrees: MD; Geisel School of Medicine at Dartmouth…" at bounding box center [599, 127] width 632 height 71
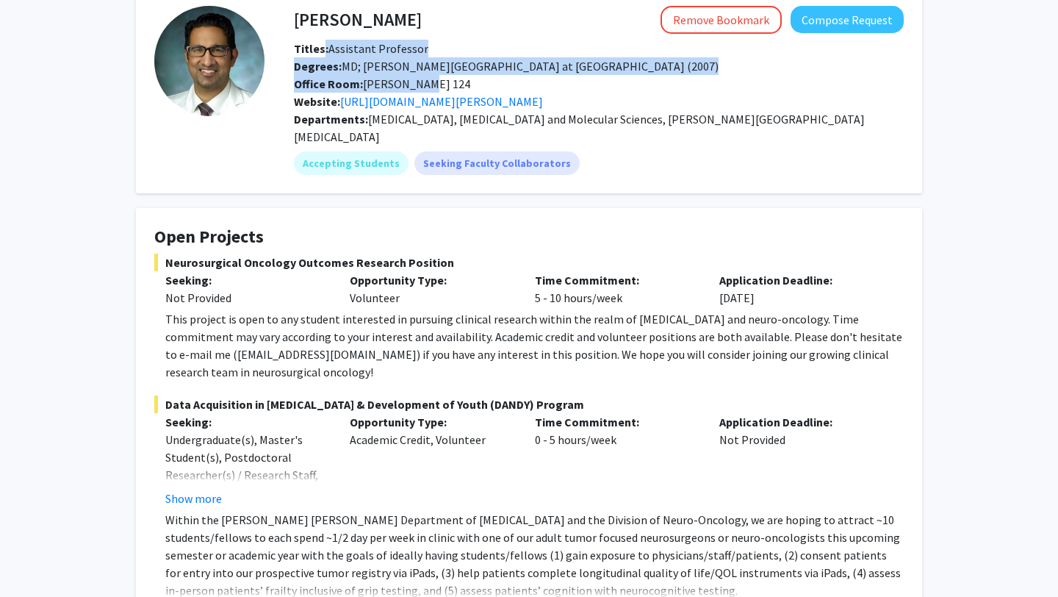
scroll to position [79, 0]
